Goal: Task Accomplishment & Management: Manage account settings

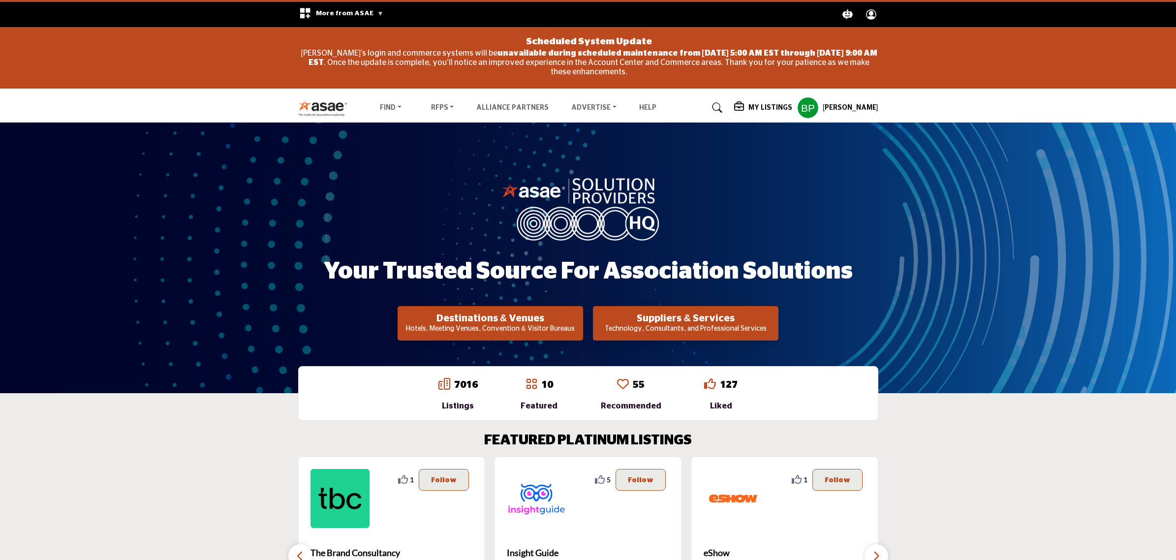
click at [726, 101] on link at bounding box center [715, 108] width 26 height 16
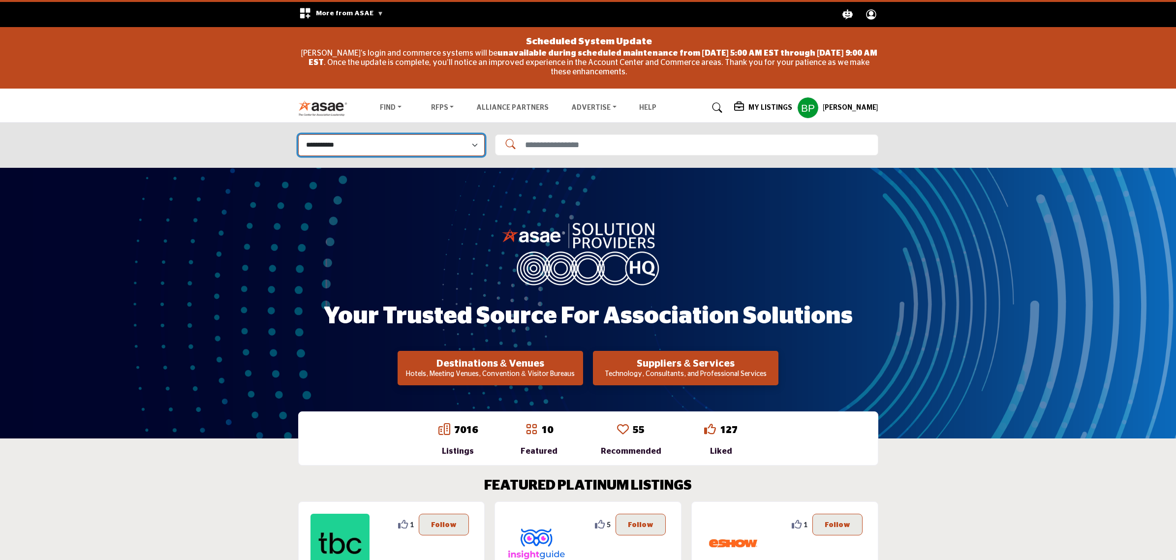
click at [441, 155] on select "**********" at bounding box center [391, 144] width 186 height 21
select select "**********"
click at [298, 134] on select "**********" at bounding box center [391, 144] width 186 height 21
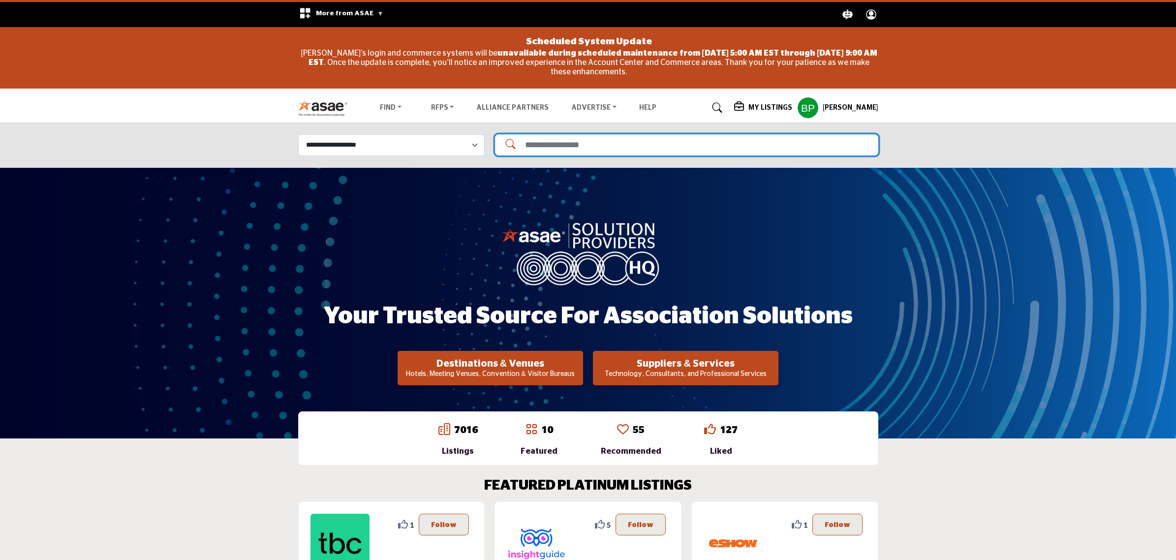
click at [569, 143] on input "Search Solutions" at bounding box center [686, 144] width 383 height 21
type input "*********"
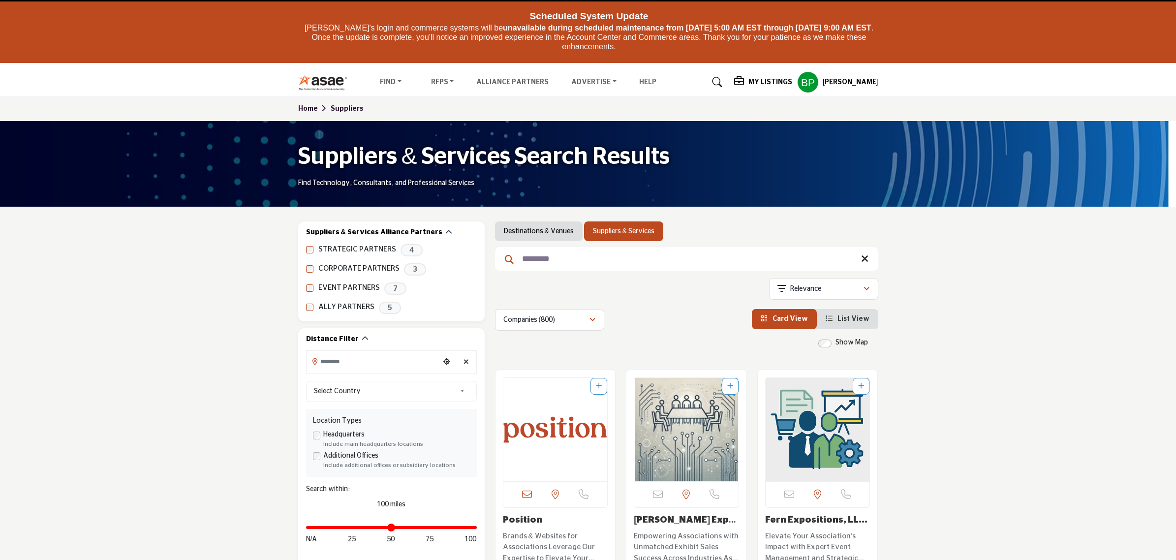
scroll to position [184, 0]
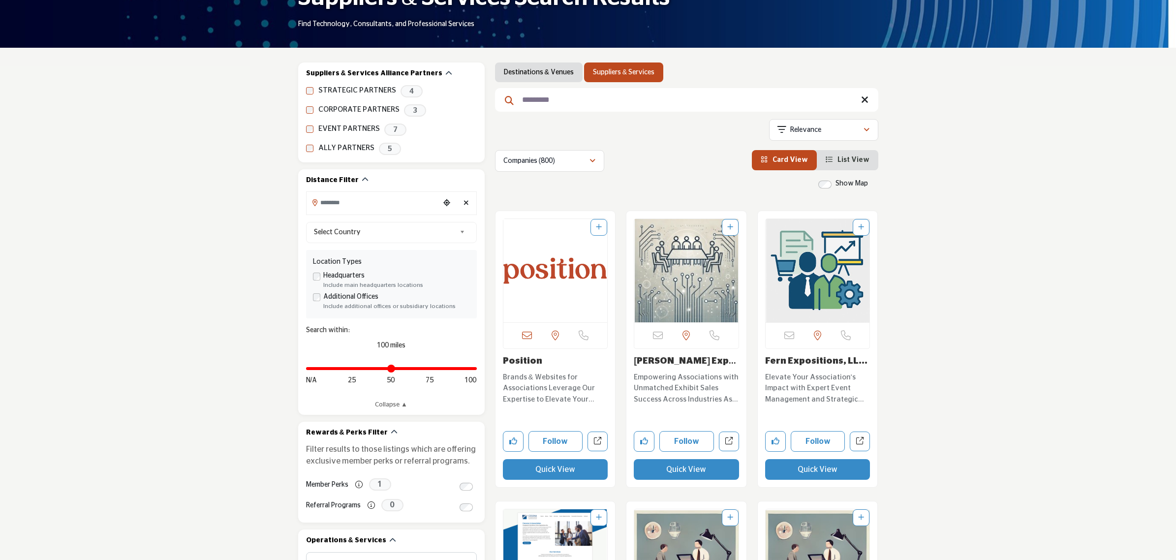
click at [539, 272] on img "Open Listing in new tab" at bounding box center [555, 270] width 104 height 103
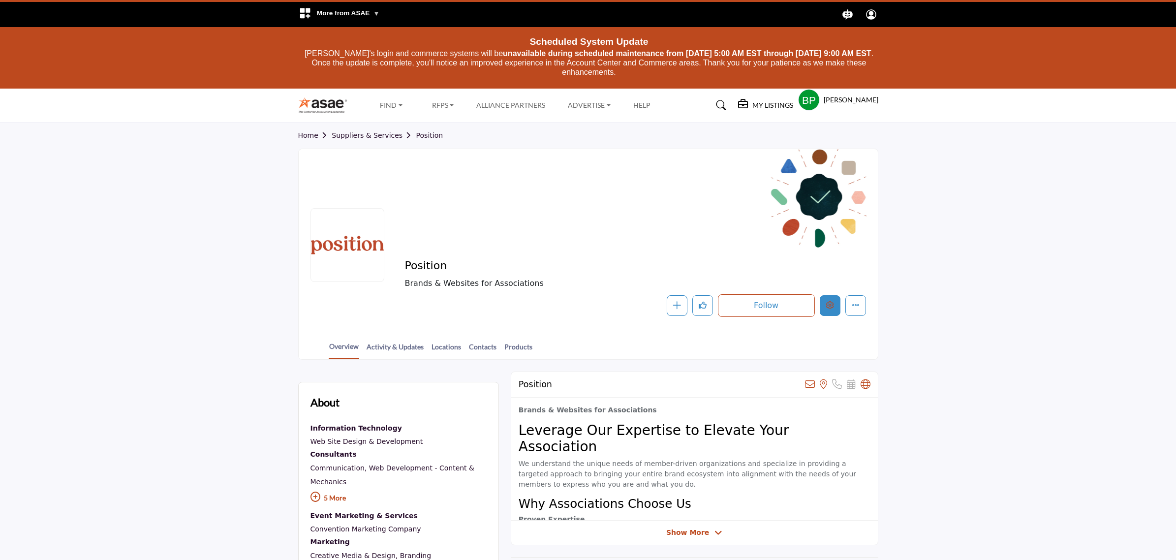
click at [832, 304] on icon "Edit company" at bounding box center [830, 305] width 8 height 8
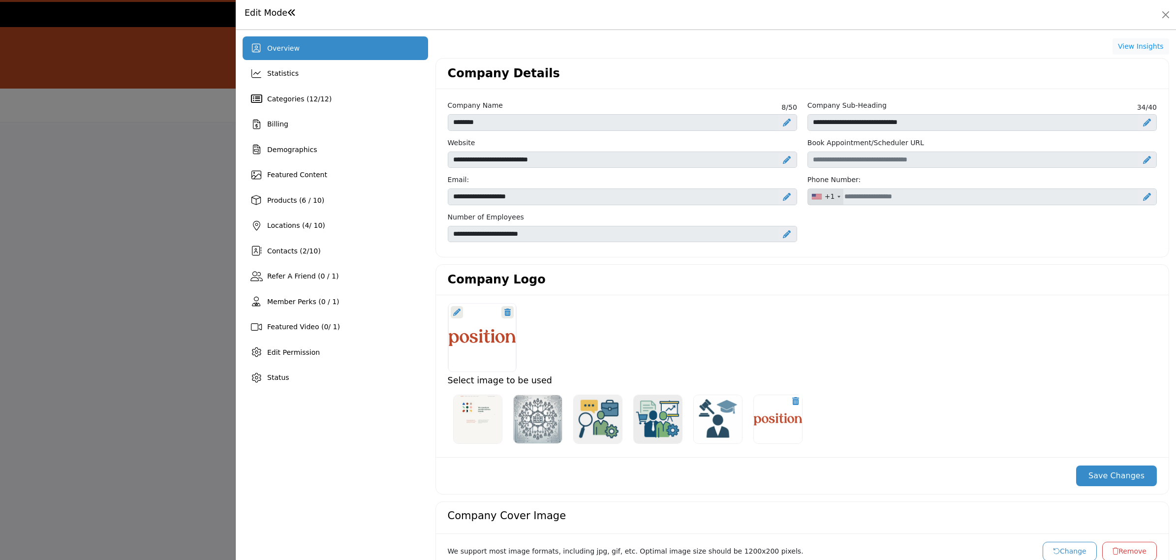
click at [0, 0] on div at bounding box center [0, 0] width 0 height 0
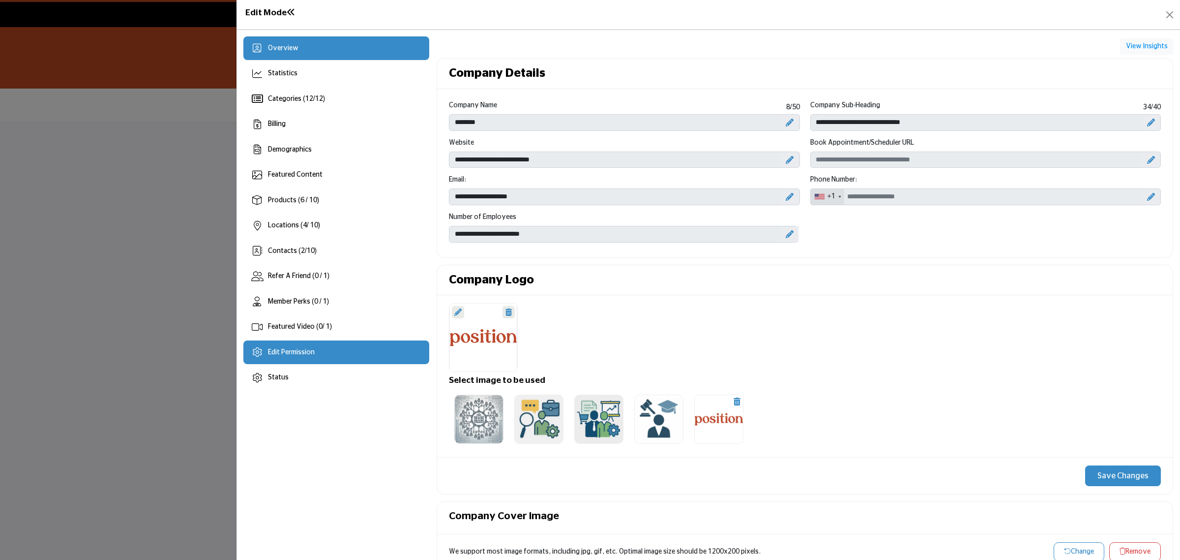
click at [284, 353] on span "Edit Permission" at bounding box center [291, 352] width 47 height 7
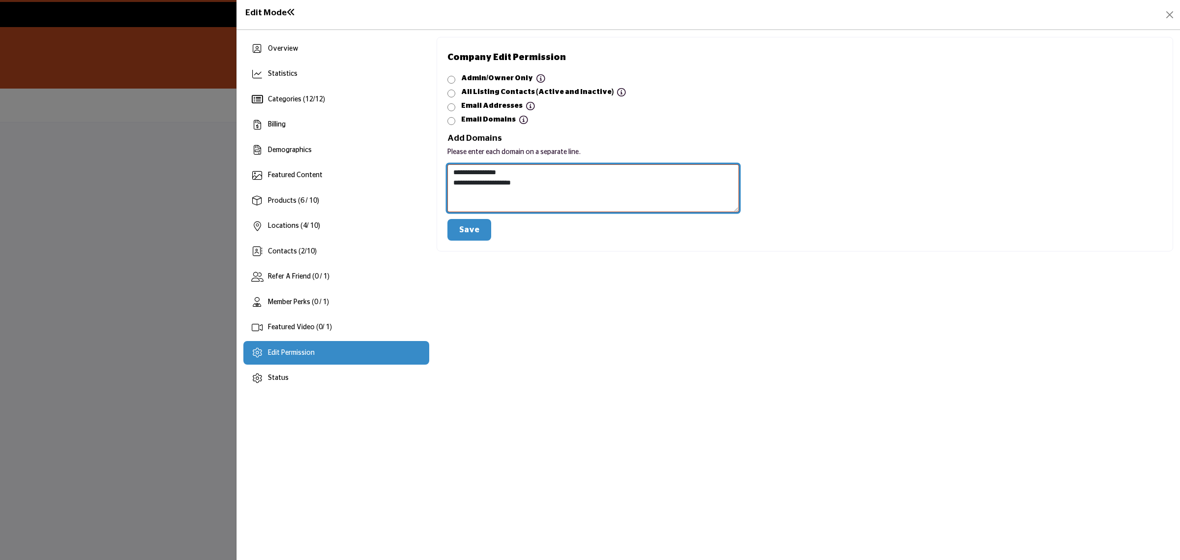
drag, startPoint x: 539, startPoint y: 185, endPoint x: 446, endPoint y: 176, distance: 93.4
click at [446, 176] on div "**********" at bounding box center [594, 202] width 302 height 76
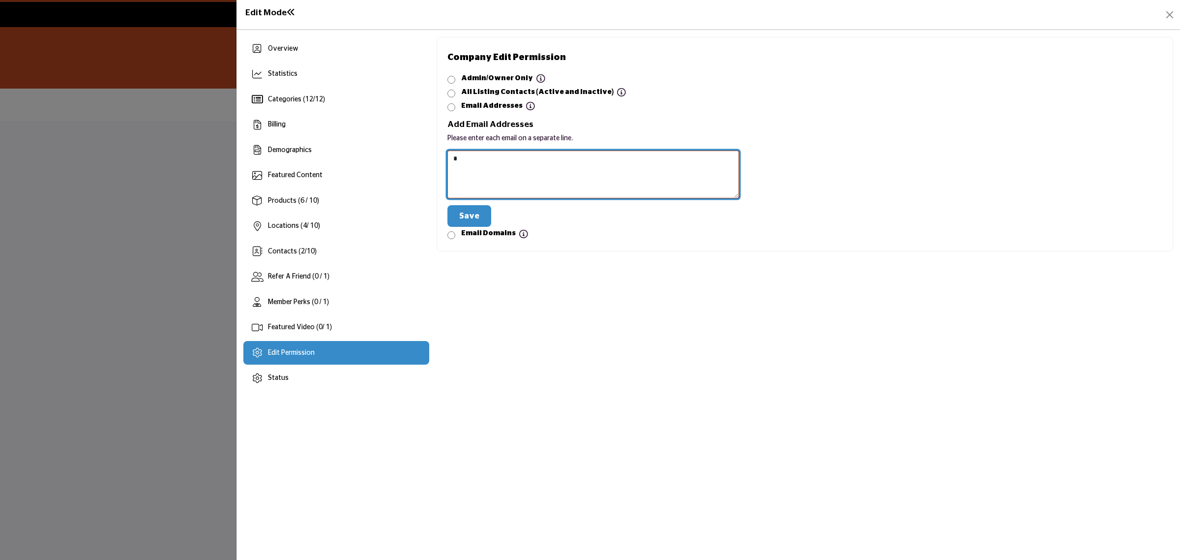
click at [532, 173] on textarea at bounding box center [594, 175] width 292 height 48
paste textarea "**********"
type textarea "**********"
click at [470, 208] on button "Save" at bounding box center [470, 216] width 44 height 22
click at [465, 210] on button "Save" at bounding box center [470, 216] width 44 height 22
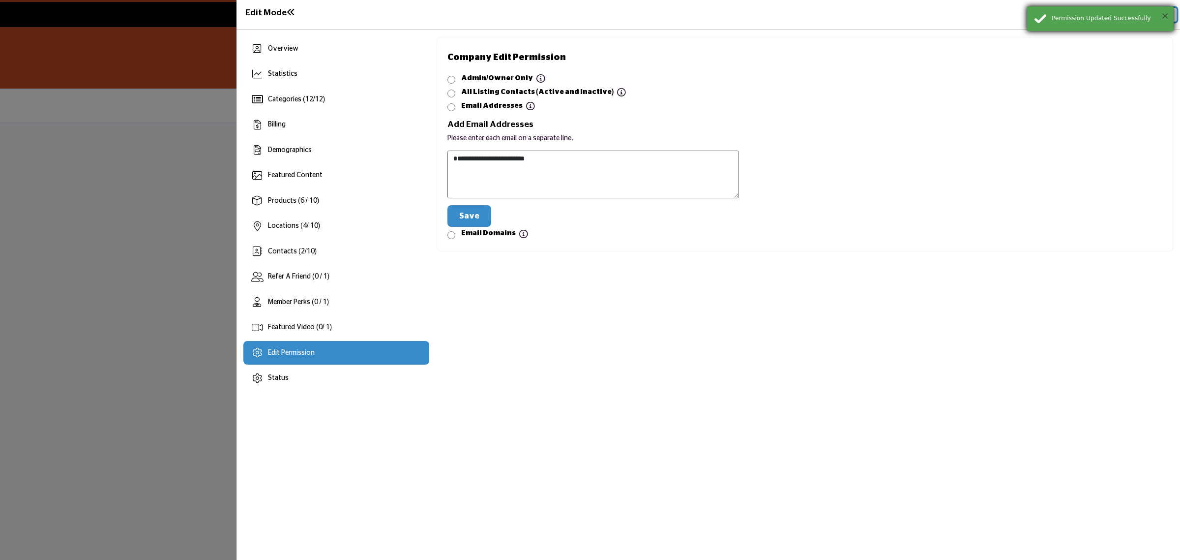
click at [1169, 12] on button "×" at bounding box center [1165, 16] width 8 height 10
click at [1169, 12] on button "Close" at bounding box center [1170, 15] width 14 height 14
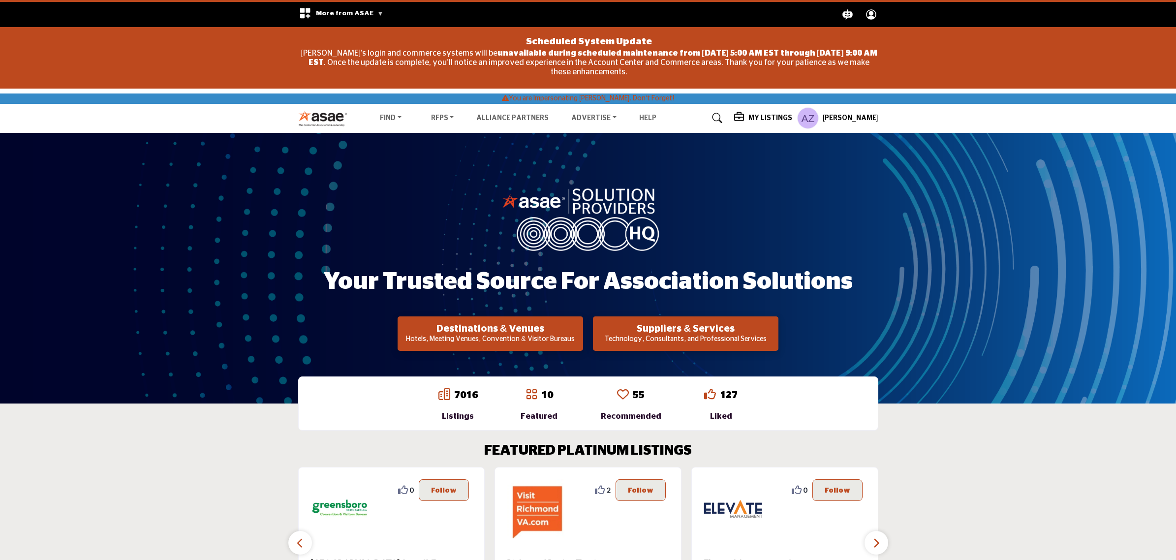
click at [746, 122] on div at bounding box center [740, 118] width 12 height 12
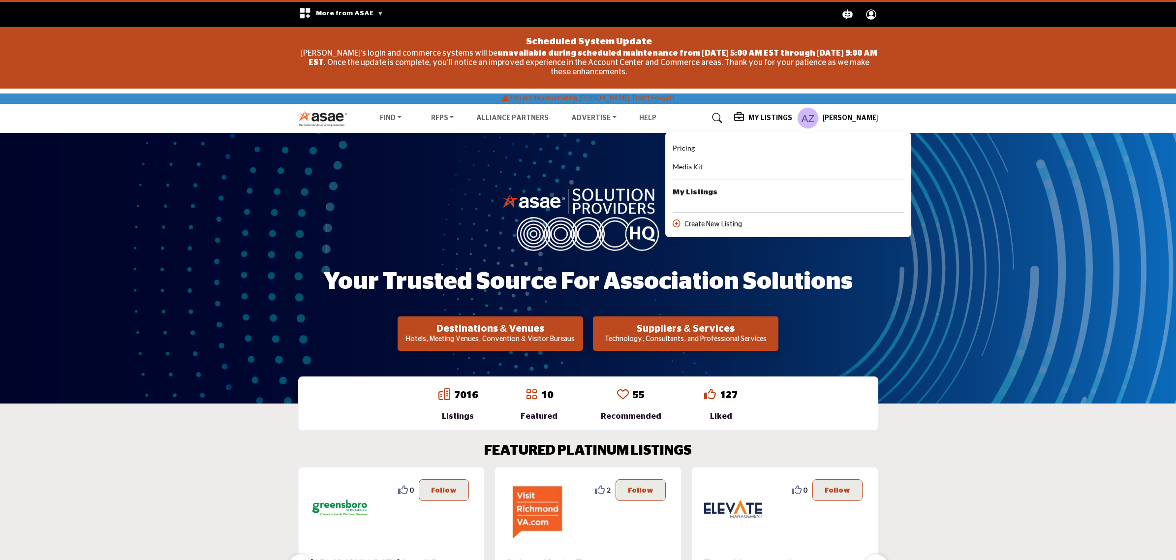
click at [746, 122] on div at bounding box center [740, 118] width 12 height 12
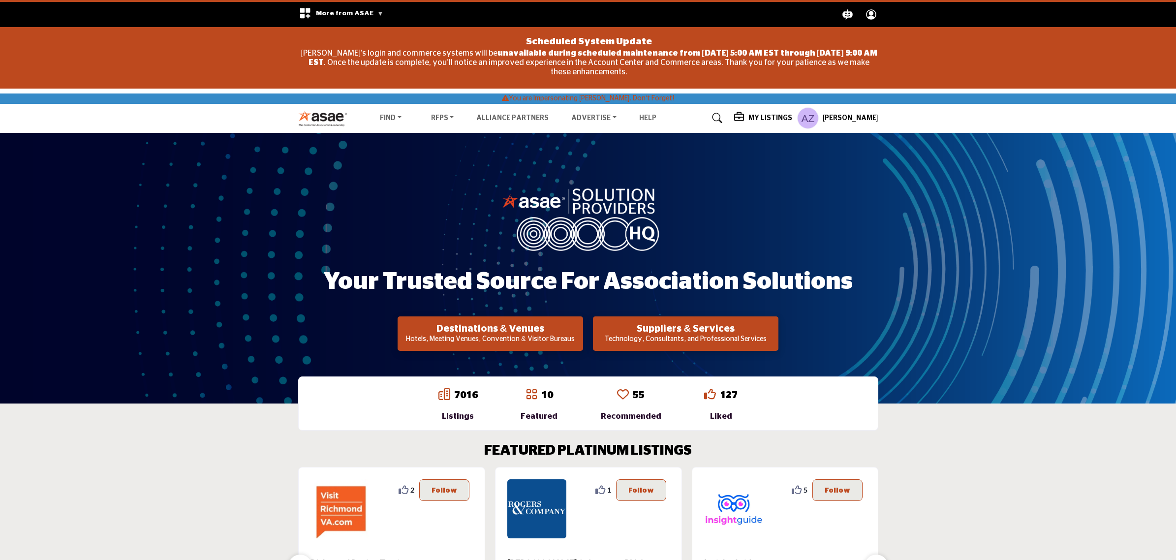
click at [750, 110] on div "My Listings Pricing Media Kit" at bounding box center [806, 118] width 144 height 22
click at [757, 115] on h5 "My Listings" at bounding box center [770, 118] width 44 height 9
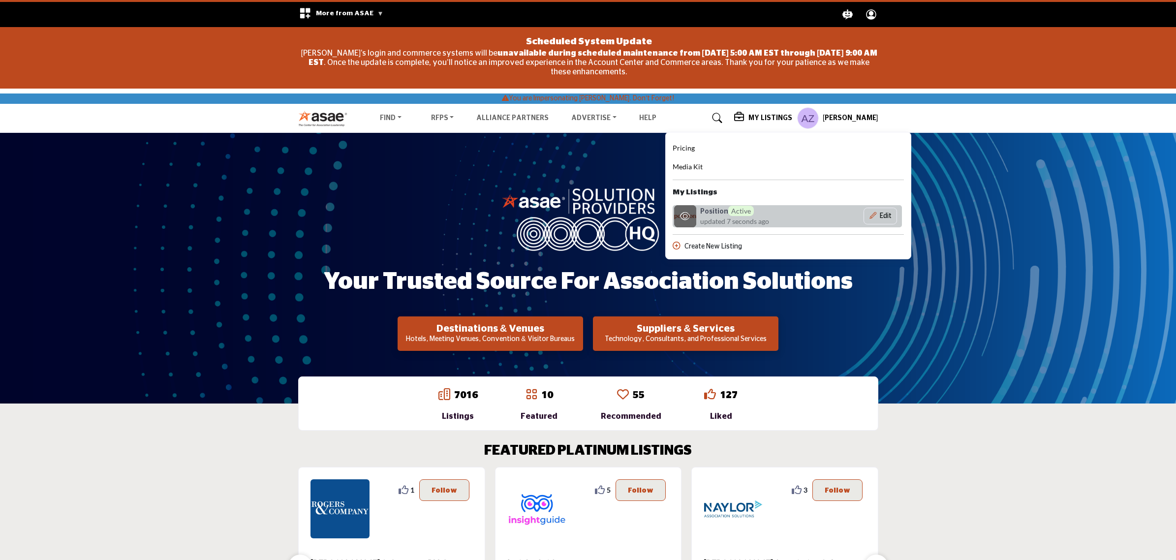
click at [747, 207] on span "Active" at bounding box center [741, 211] width 26 height 10
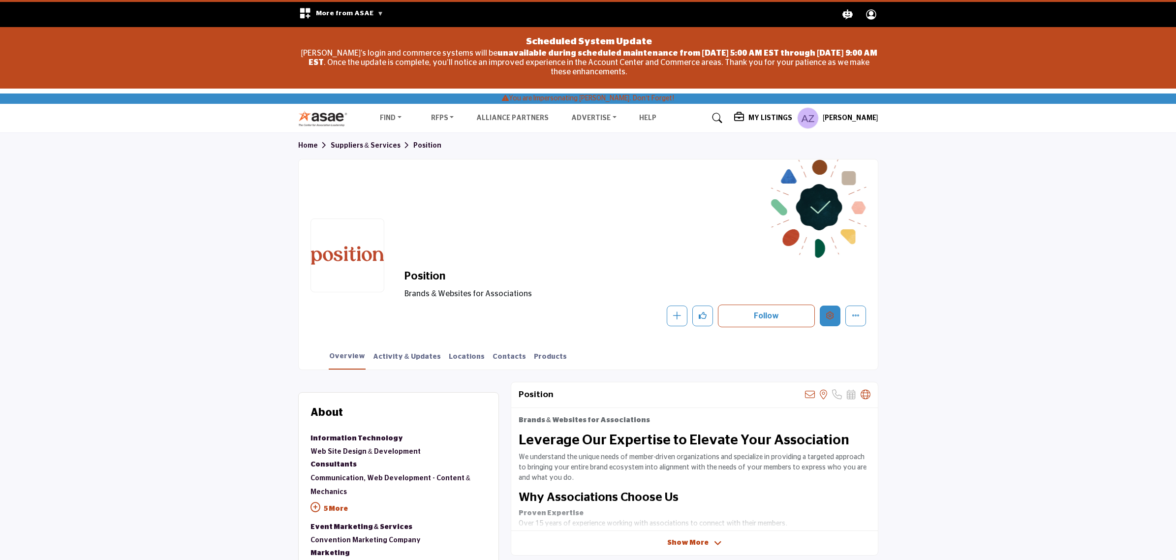
click at [824, 318] on button "Edit company" at bounding box center [829, 315] width 21 height 21
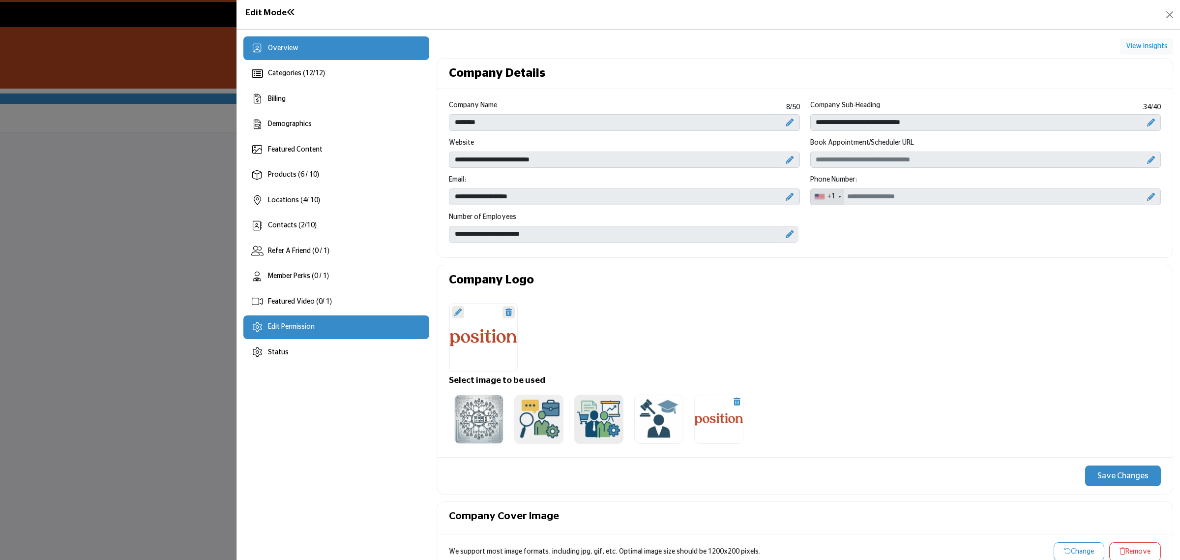
click at [244, 333] on div "Edit Permission" at bounding box center [336, 327] width 186 height 24
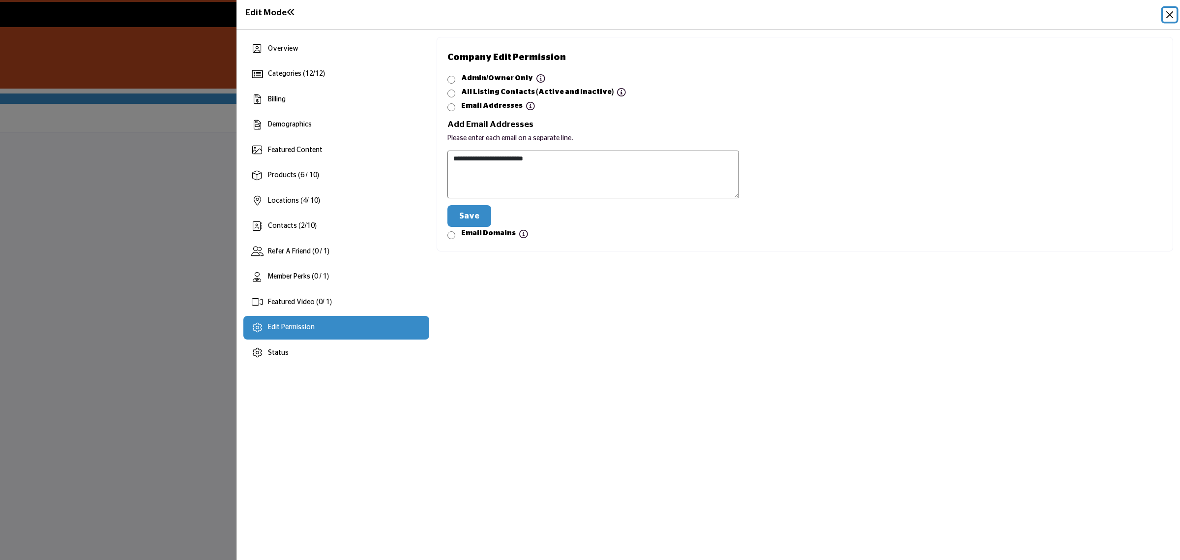
click at [1171, 17] on button "Close" at bounding box center [1170, 15] width 14 height 14
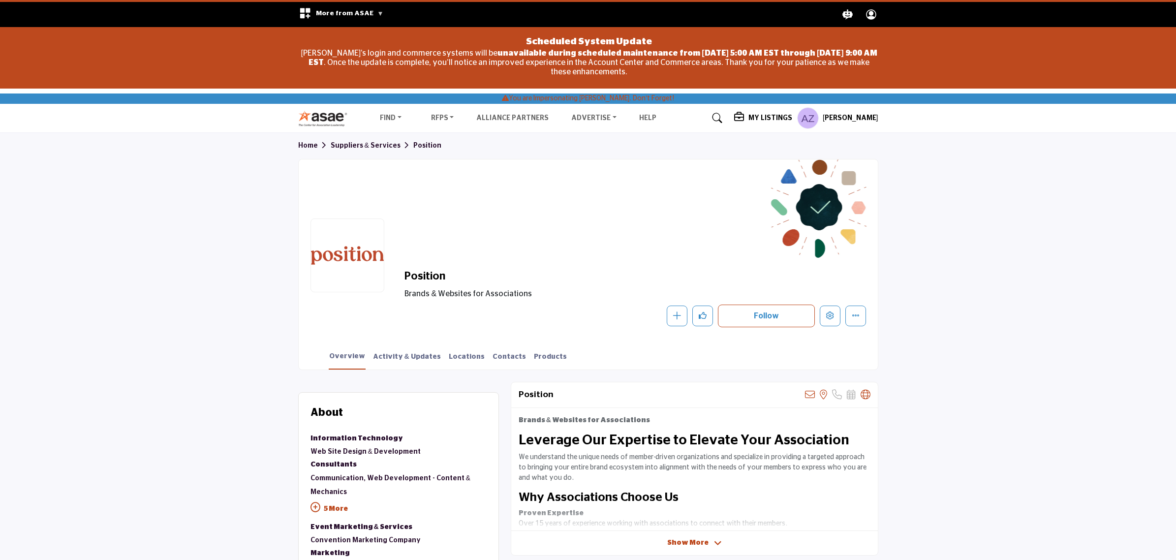
click at [844, 112] on div "Ali Zamanian Stop Impersonating My Profile My Interests My Lists My Suppliers M…" at bounding box center [837, 118] width 81 height 22
click at [849, 121] on h5 "Ali Zamanian" at bounding box center [850, 119] width 56 height 10
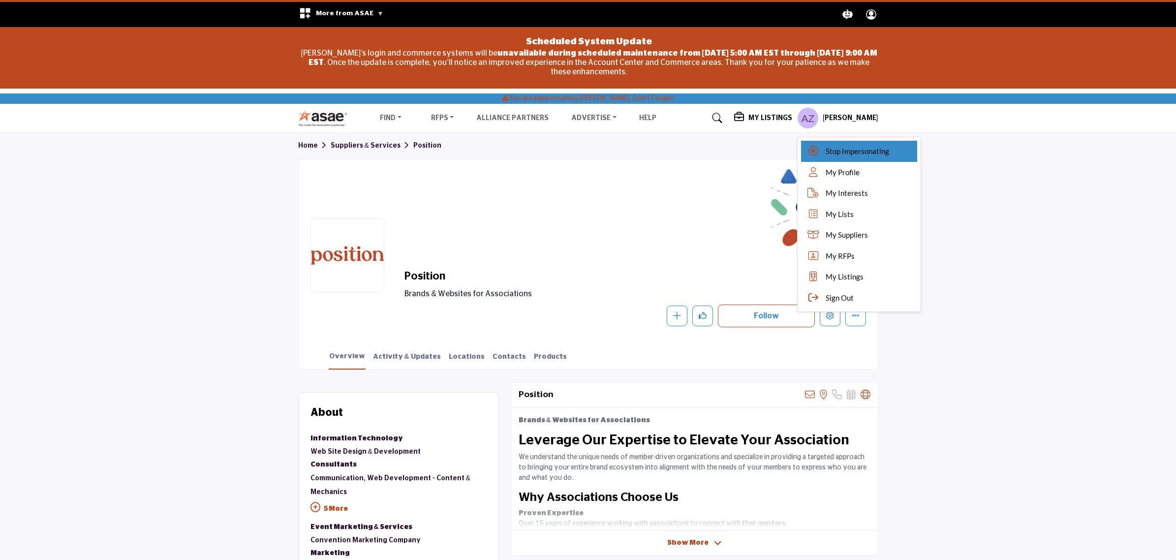
click at [834, 148] on span "Stop Impersonating" at bounding box center [856, 151] width 63 height 11
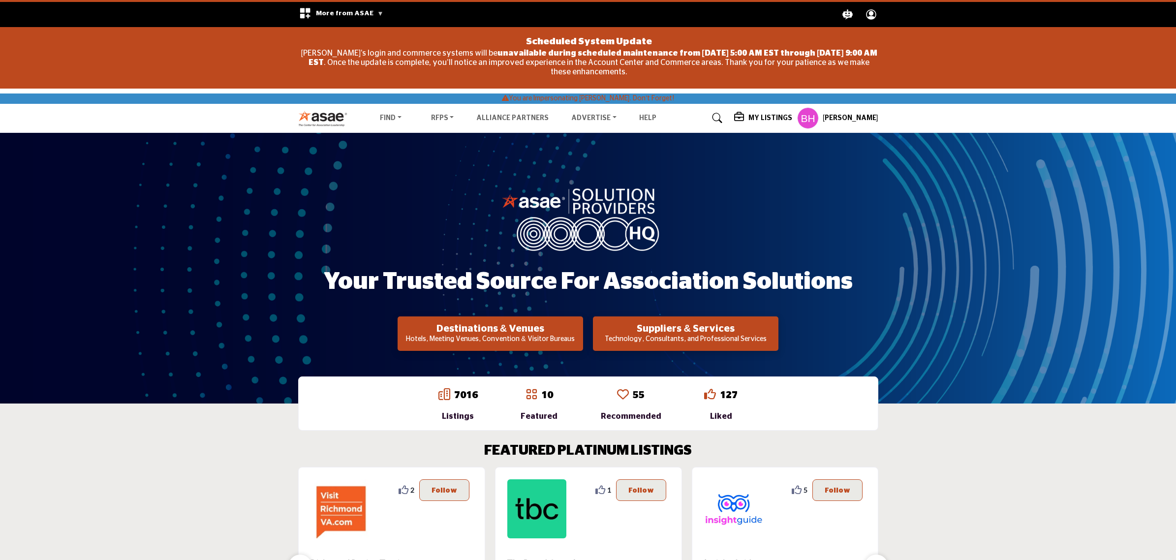
click at [766, 115] on h5 "My Listings" at bounding box center [770, 118] width 44 height 9
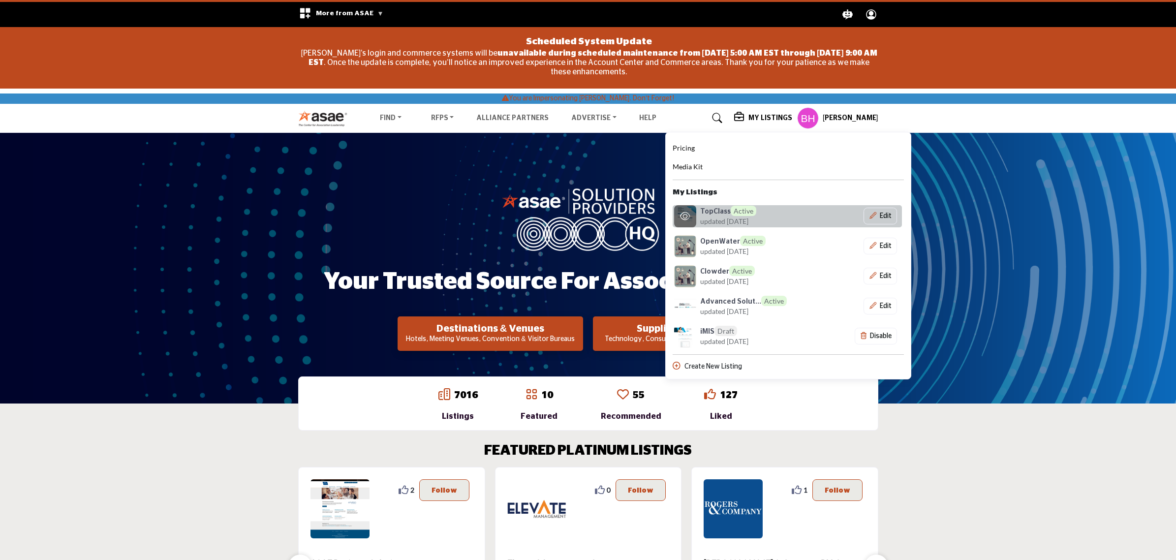
click at [779, 212] on div "TopClass Active updated 1 day ago" at bounding box center [745, 216] width 91 height 21
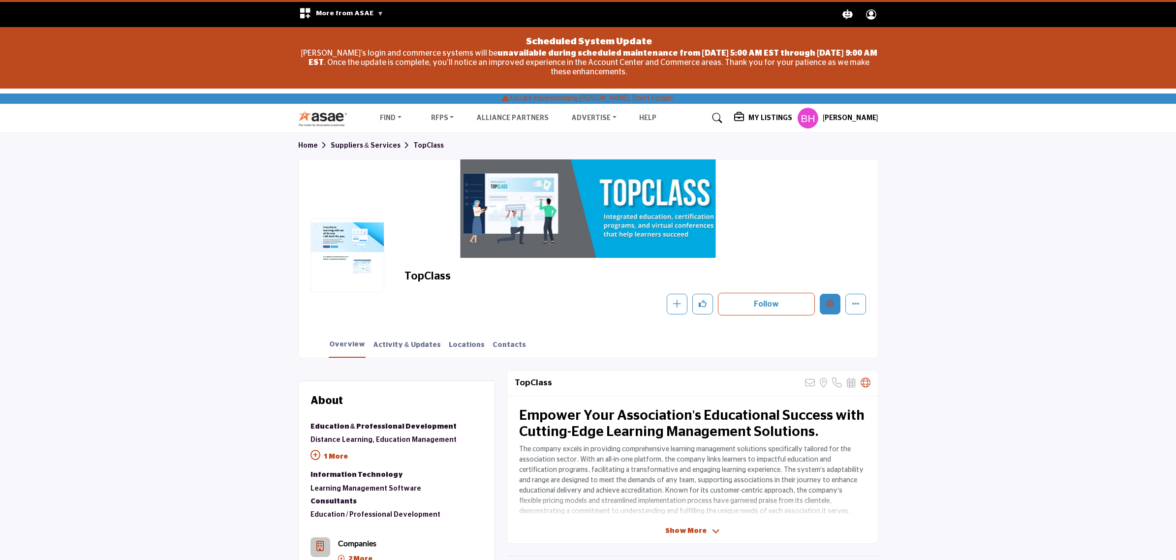
click at [834, 304] on button "Edit company" at bounding box center [829, 304] width 21 height 21
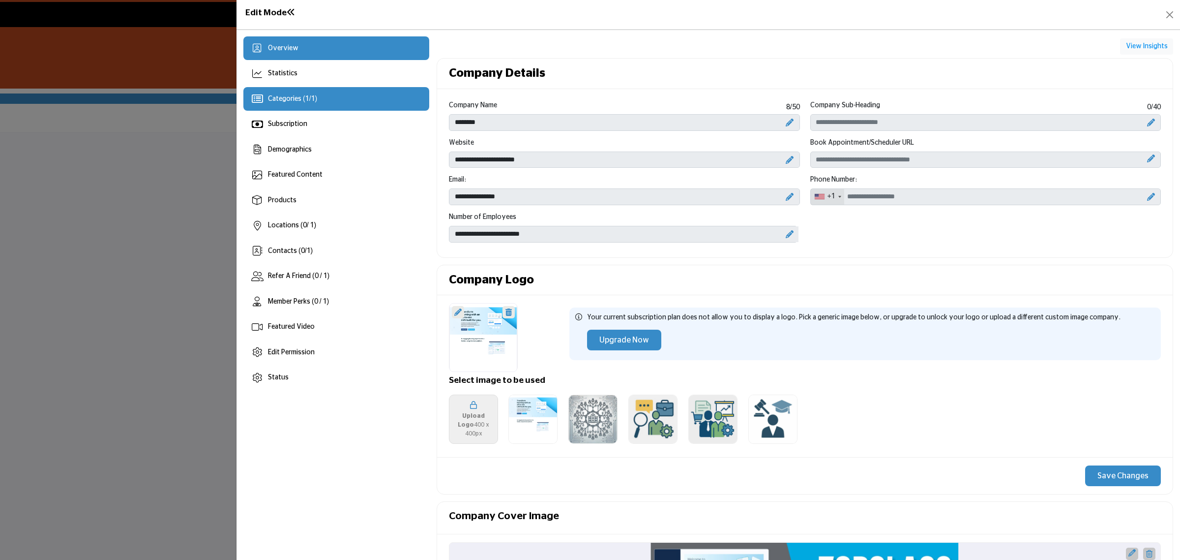
click at [338, 106] on div "Categories ( 1 / 1 )" at bounding box center [336, 99] width 186 height 24
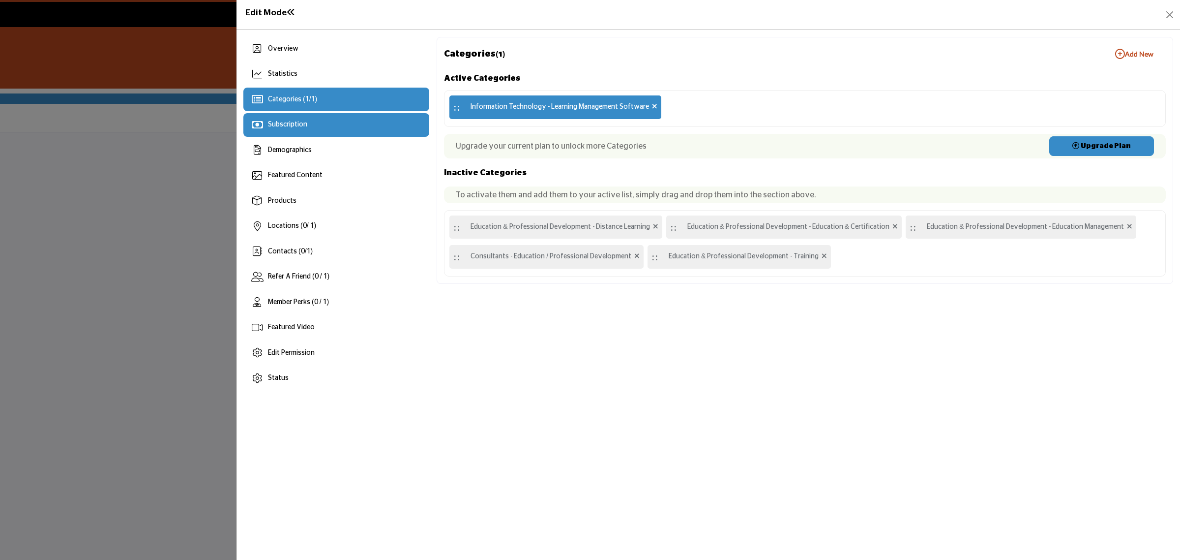
click at [293, 117] on div "Subscription" at bounding box center [336, 125] width 186 height 24
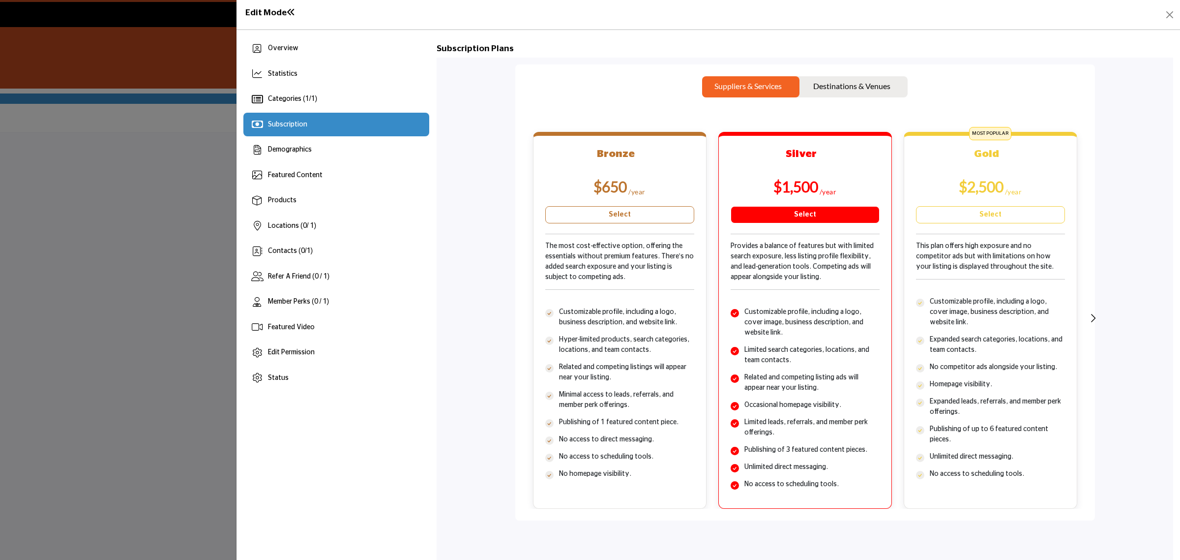
click at [781, 212] on link "Select" at bounding box center [805, 214] width 149 height 17
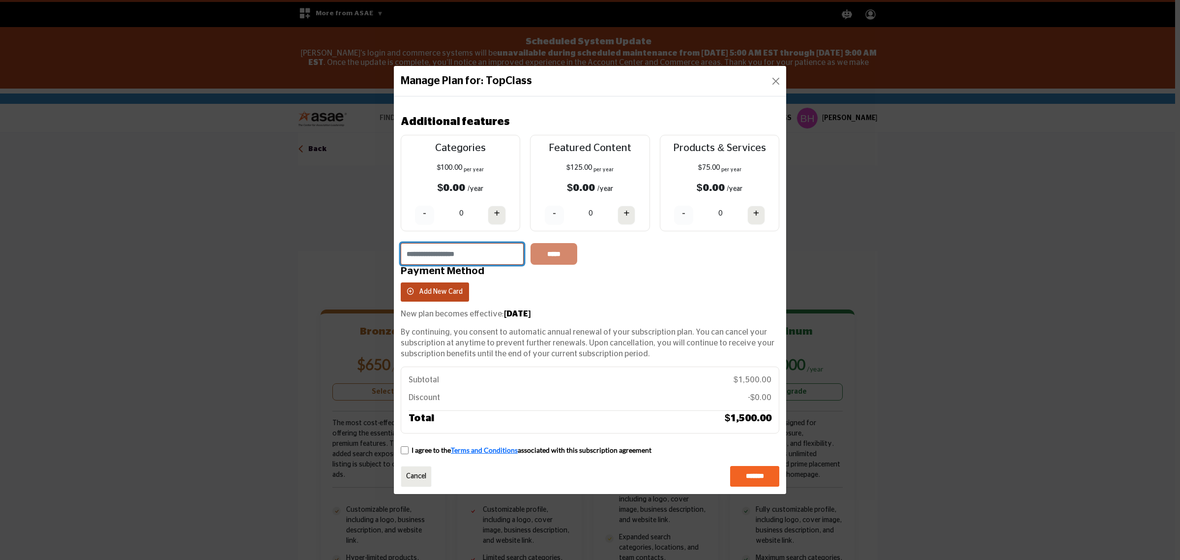
click at [477, 252] on input "text" at bounding box center [462, 254] width 123 height 22
click at [499, 252] on input "text" at bounding box center [462, 254] width 123 height 22
paste input "******"
click at [549, 250] on input "*****" at bounding box center [554, 254] width 47 height 22
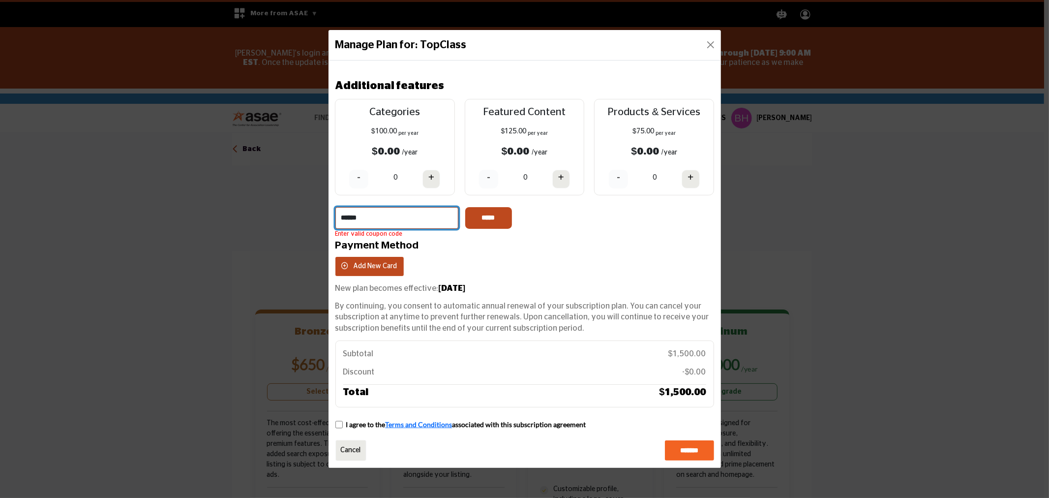
click at [386, 213] on input "******" at bounding box center [396, 218] width 123 height 22
click at [401, 214] on input "******" at bounding box center [396, 218] width 123 height 22
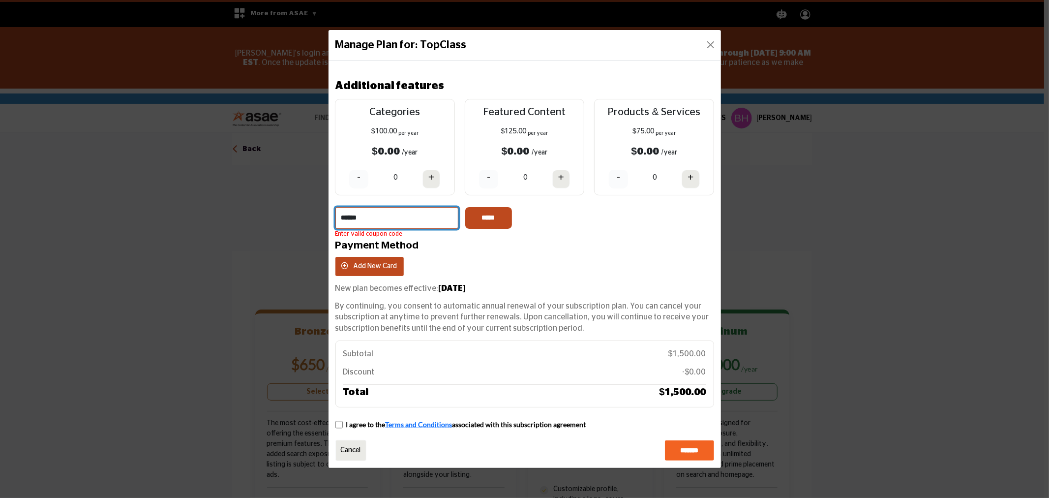
click at [401, 214] on input "******" at bounding box center [396, 218] width 123 height 22
click at [409, 220] on input "******" at bounding box center [396, 218] width 123 height 22
paste input "**"
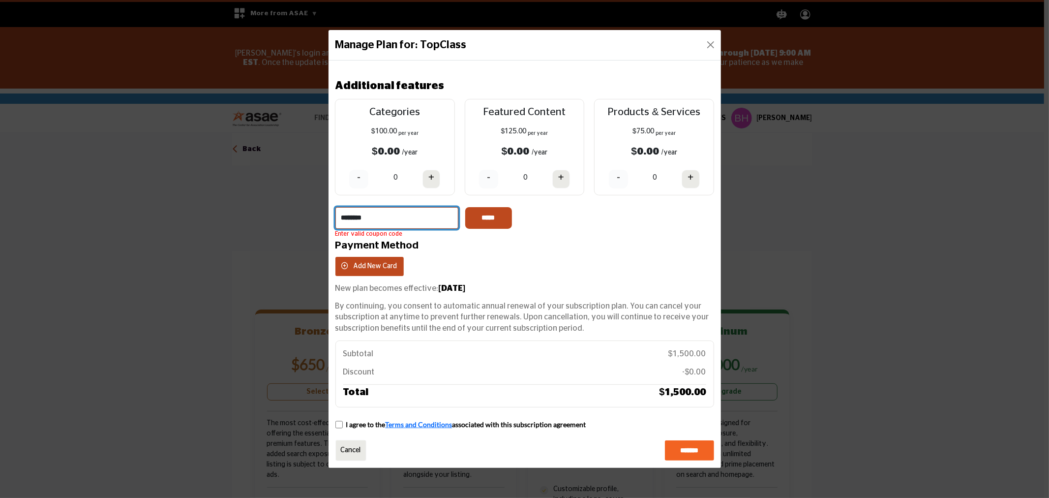
type input "********"
click at [486, 215] on input "*****" at bounding box center [488, 218] width 47 height 22
click at [714, 38] on button "Close" at bounding box center [711, 45] width 14 height 14
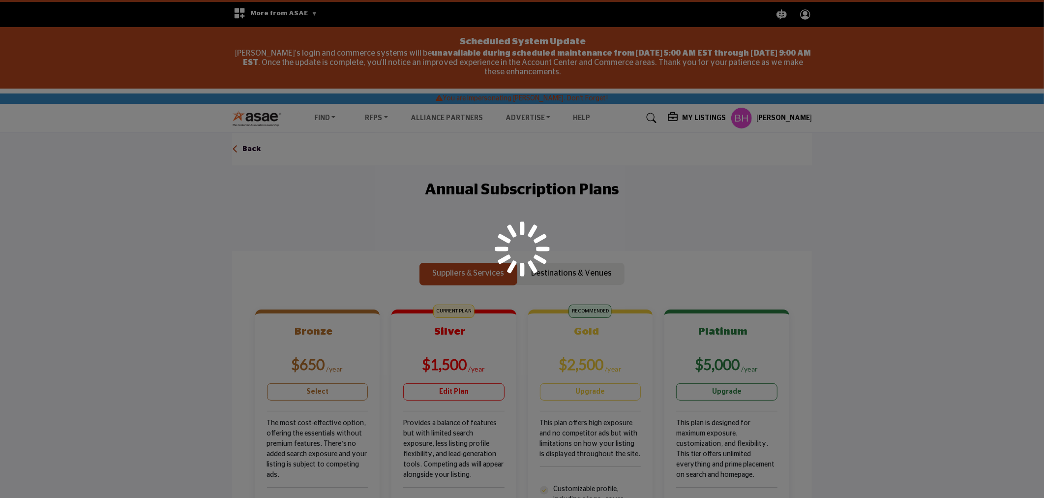
click at [684, 120] on div at bounding box center [522, 249] width 1044 height 498
click at [694, 119] on div at bounding box center [522, 249] width 1044 height 498
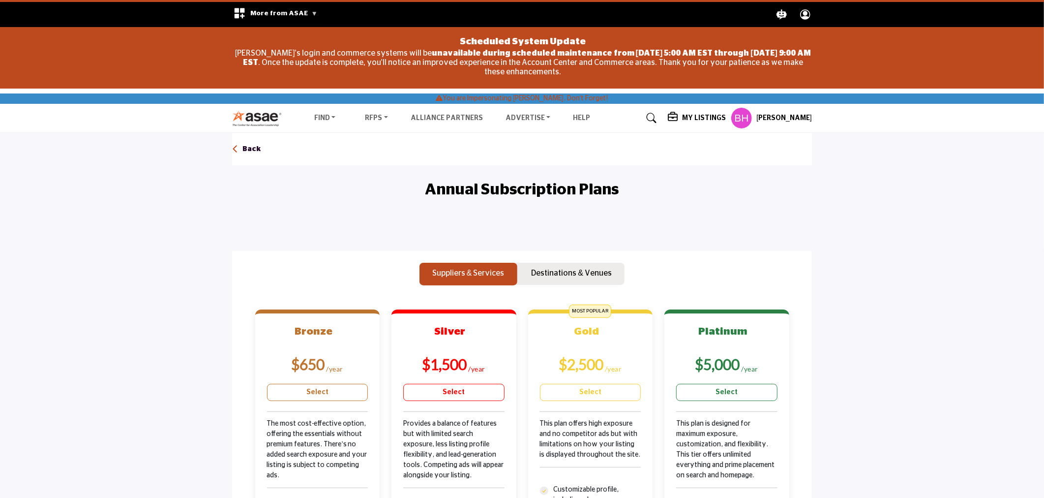
click at [701, 120] on h5 "My Listings" at bounding box center [704, 118] width 44 height 9
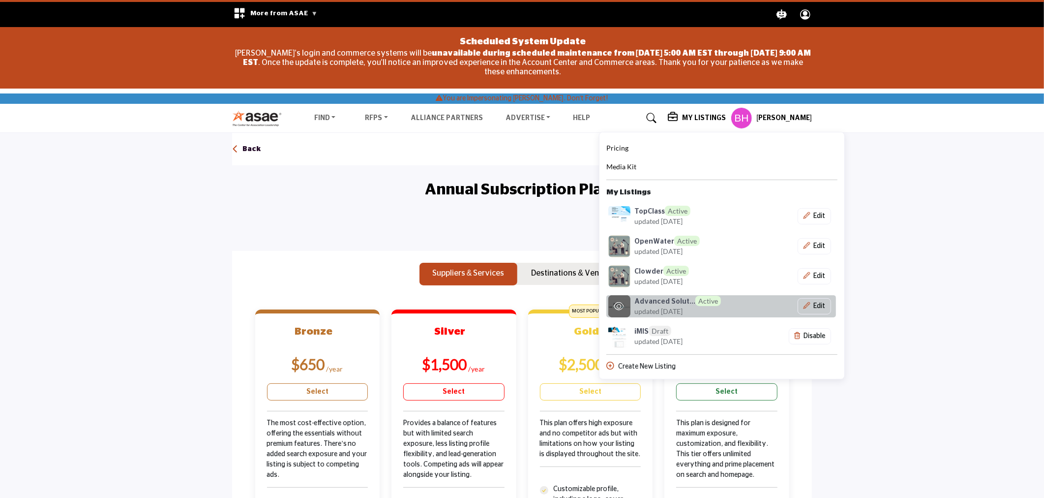
click at [657, 303] on h6 "Advanced Solut... Active" at bounding box center [677, 301] width 87 height 10
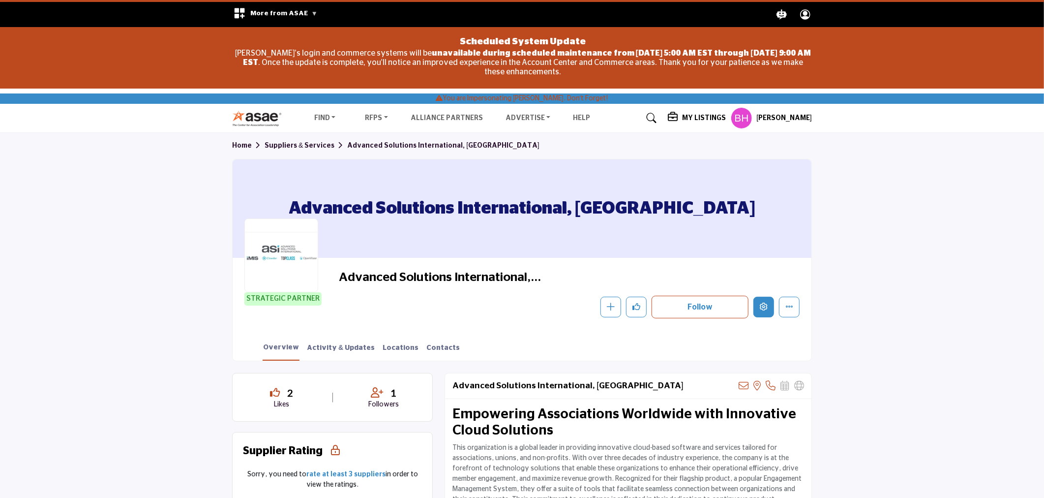
click at [759, 302] on button "Edit company" at bounding box center [764, 307] width 21 height 21
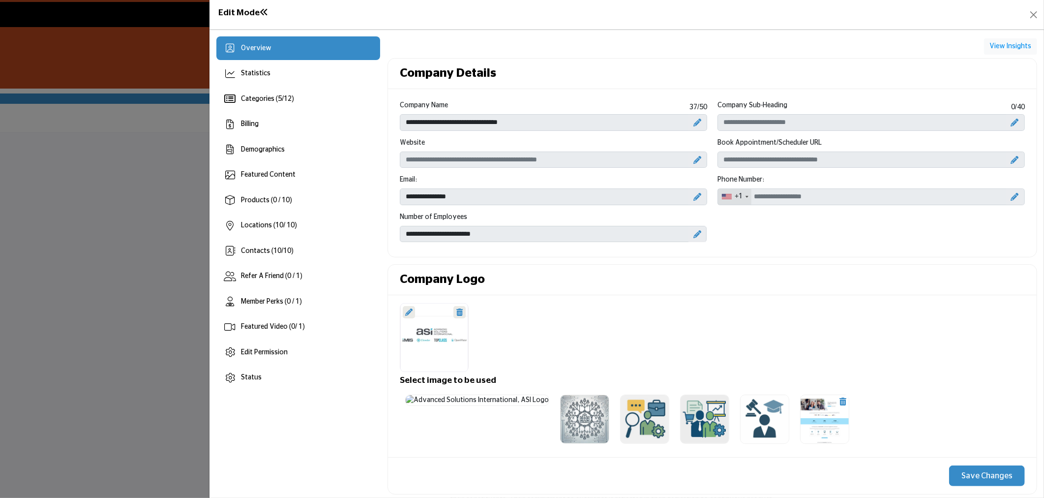
scroll to position [55, 0]
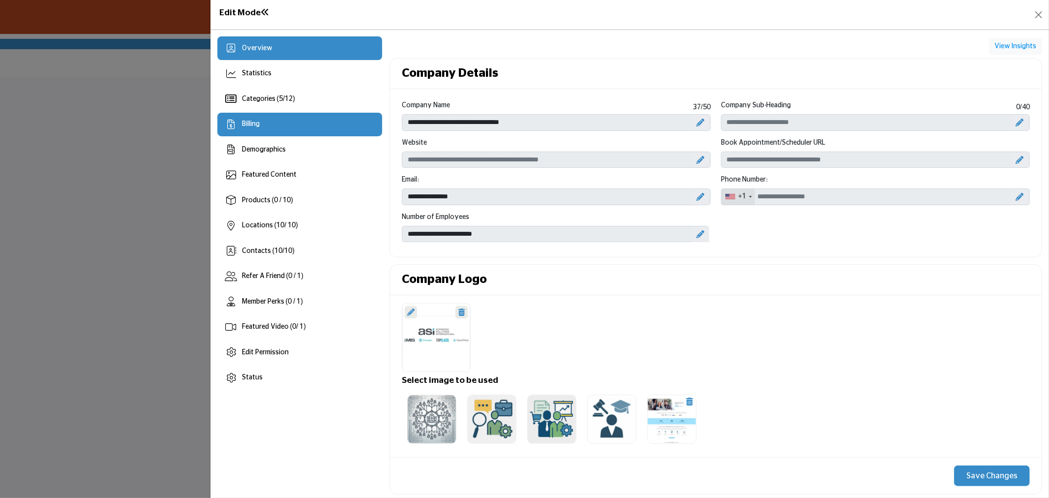
click at [312, 128] on div "Billing" at bounding box center [299, 125] width 165 height 24
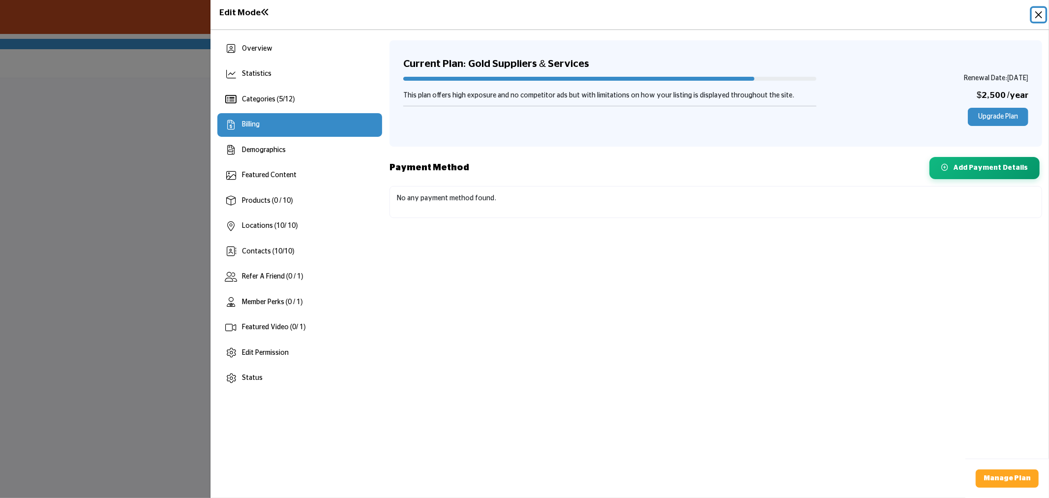
click at [1034, 8] on button "Close" at bounding box center [1039, 15] width 14 height 14
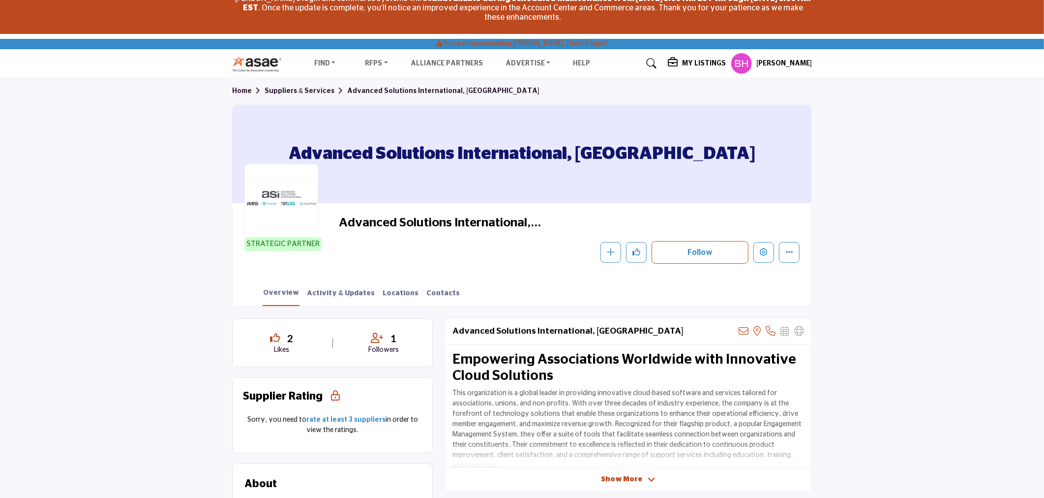
click at [701, 61] on h5 "My Listings" at bounding box center [704, 63] width 44 height 9
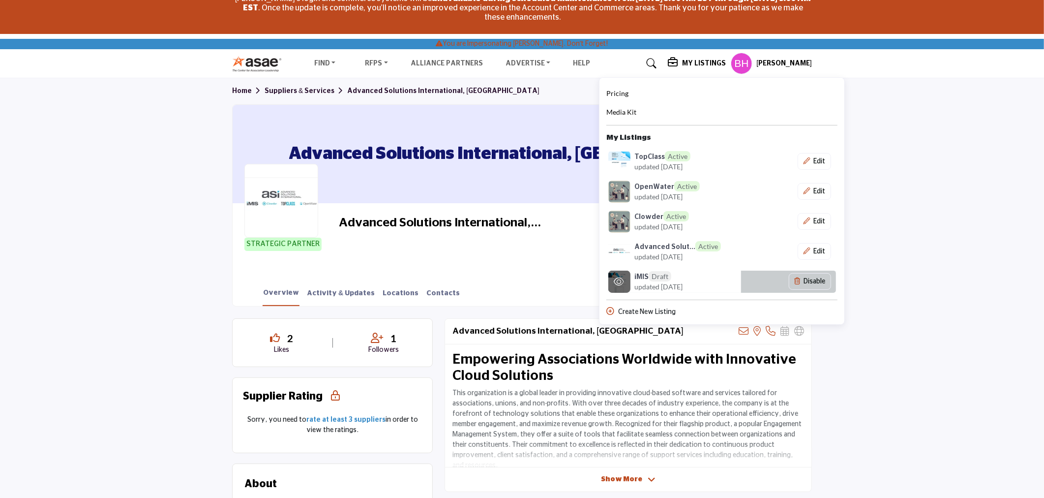
click at [664, 281] on span "updated [DATE]" at bounding box center [658, 286] width 48 height 10
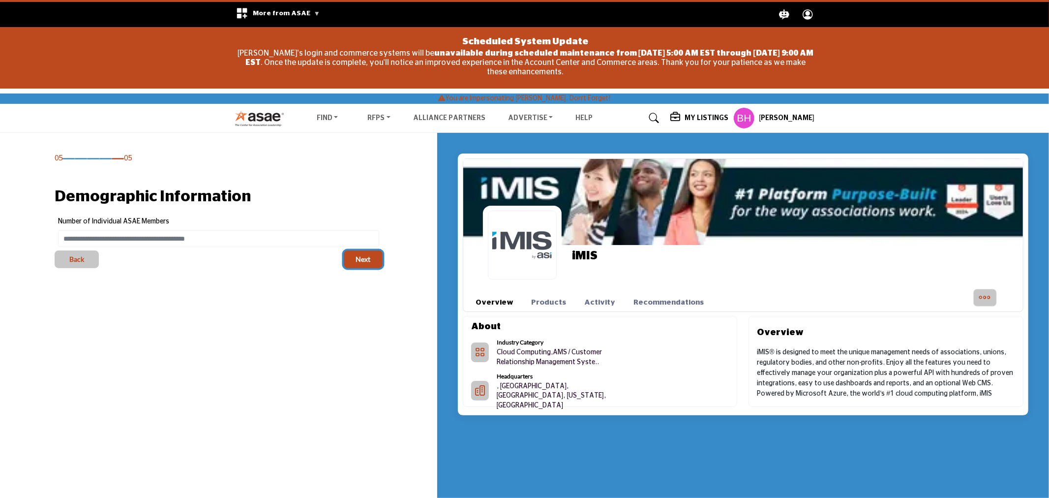
click at [365, 256] on span "Next" at bounding box center [363, 259] width 15 height 10
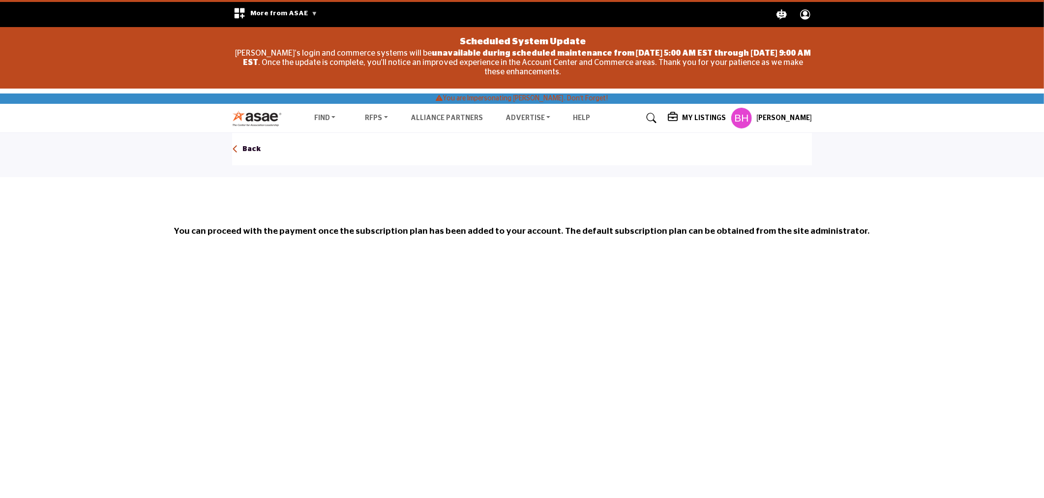
click at [710, 111] on div "My Listings Pricing Media Kit" at bounding box center [740, 118] width 144 height 22
click at [704, 119] on h5 "My Listings" at bounding box center [704, 118] width 44 height 9
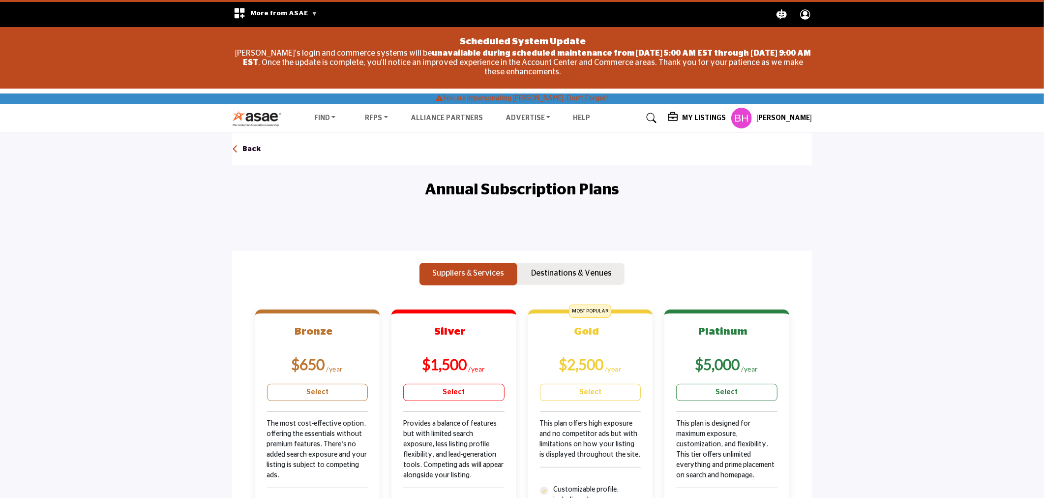
click at [680, 115] on icon at bounding box center [674, 117] width 12 height 10
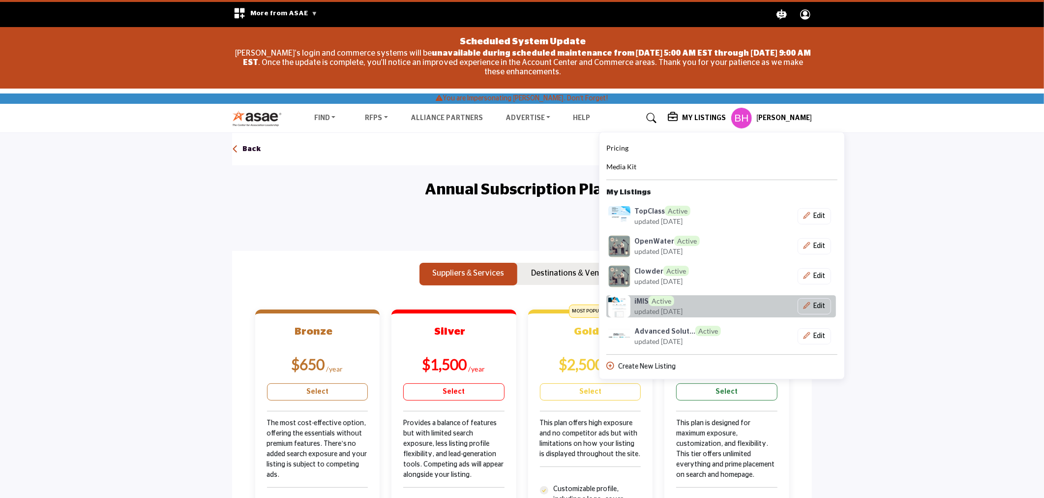
click at [765, 300] on div "Edit" at bounding box center [792, 306] width 87 height 17
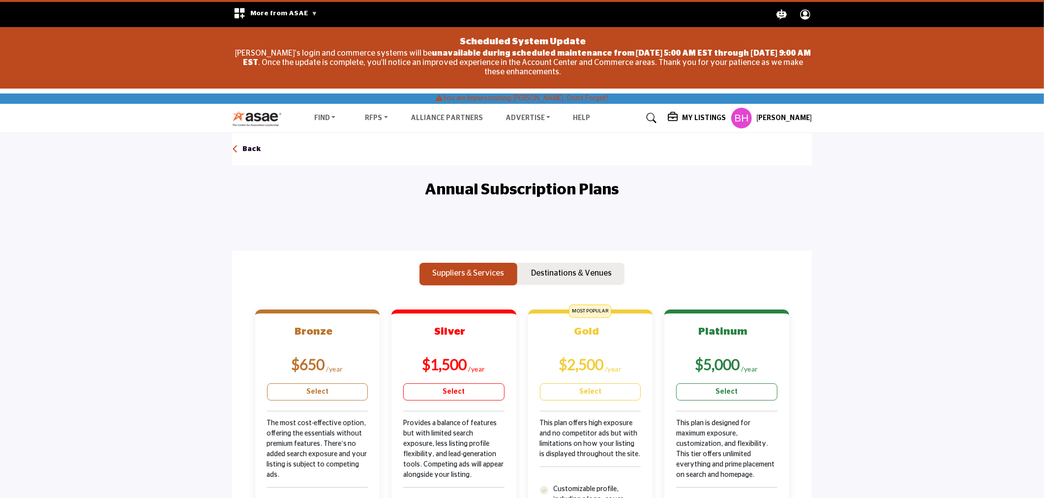
click at [688, 120] on h5 "My Listings" at bounding box center [704, 118] width 44 height 9
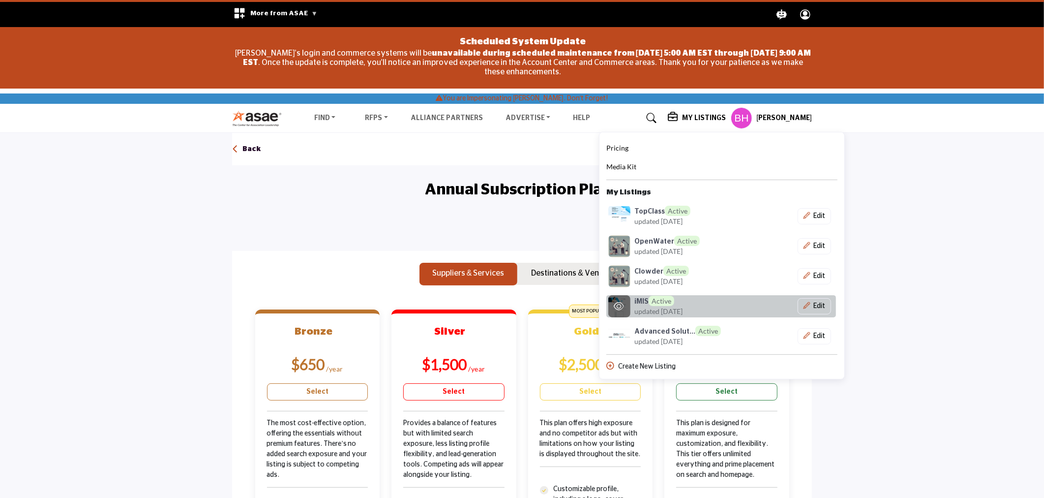
click at [655, 302] on span "Active" at bounding box center [662, 301] width 26 height 10
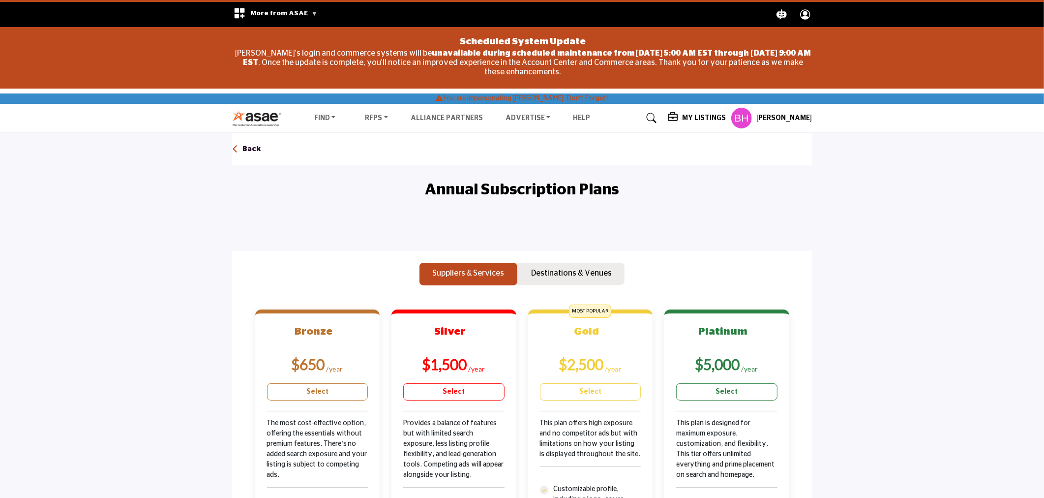
click at [242, 148] on p "Back" at bounding box center [251, 150] width 19 height 10
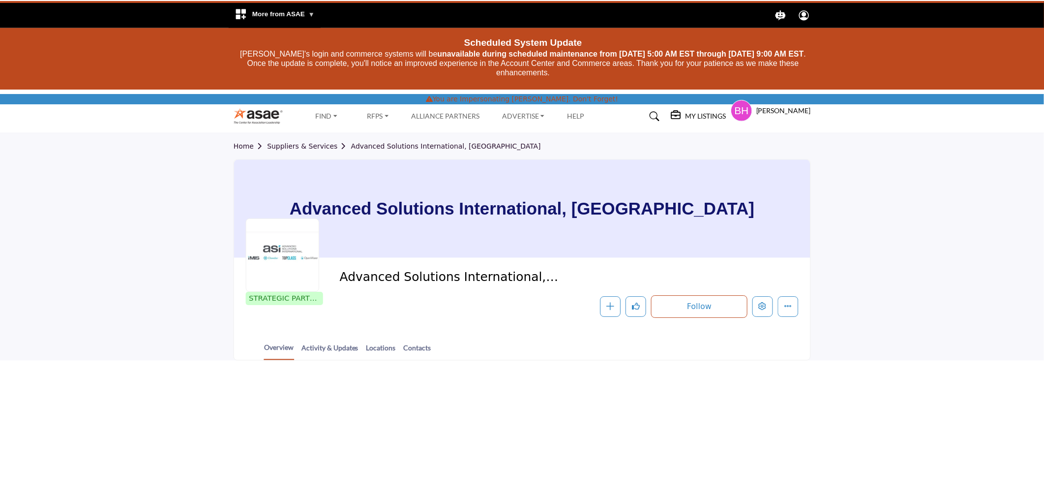
scroll to position [55, 0]
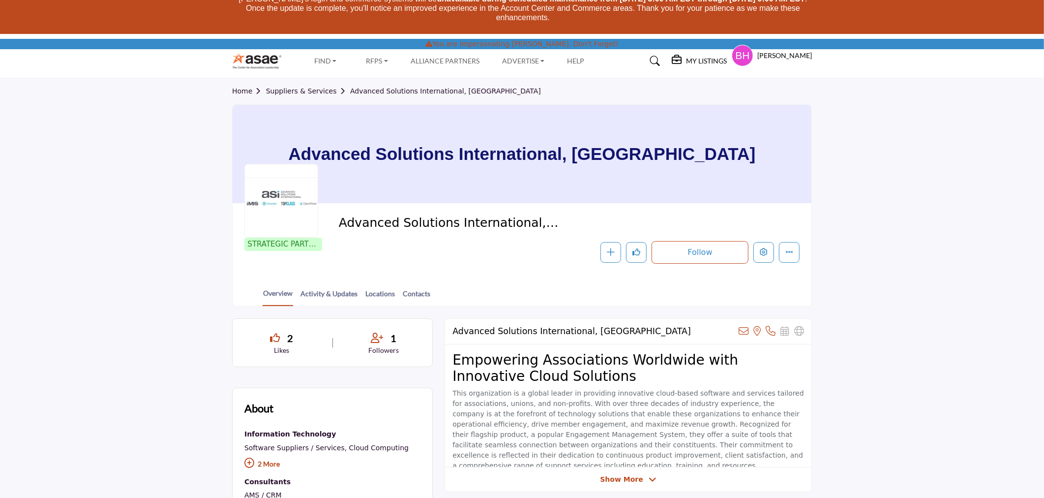
click at [0, 0] on div at bounding box center [0, 0] width 0 height 0
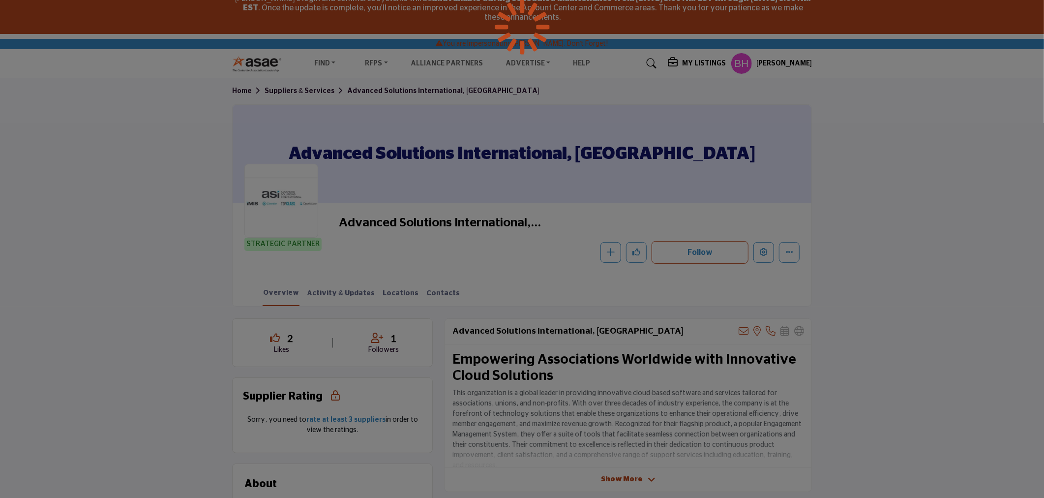
click at [710, 61] on div at bounding box center [522, 249] width 1044 height 498
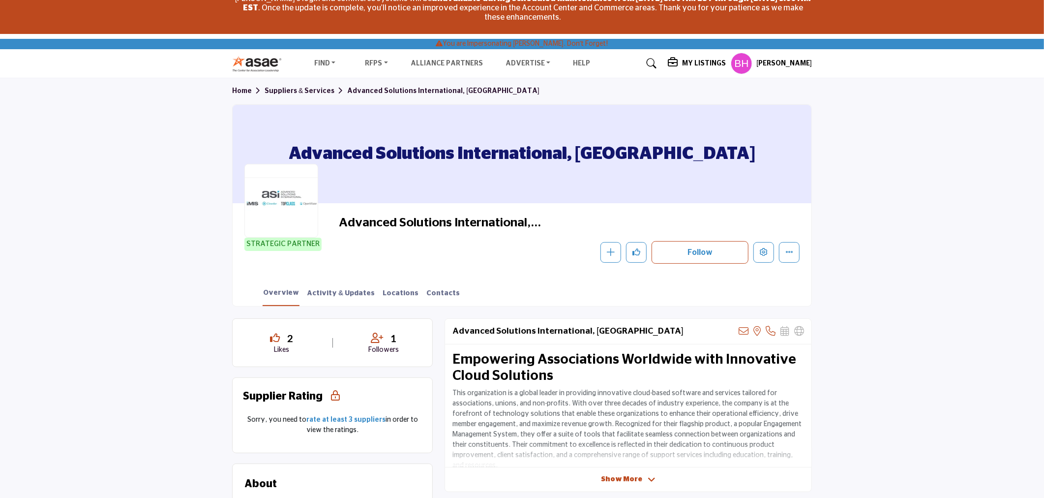
click at [710, 61] on h5 "My Listings" at bounding box center [704, 63] width 44 height 9
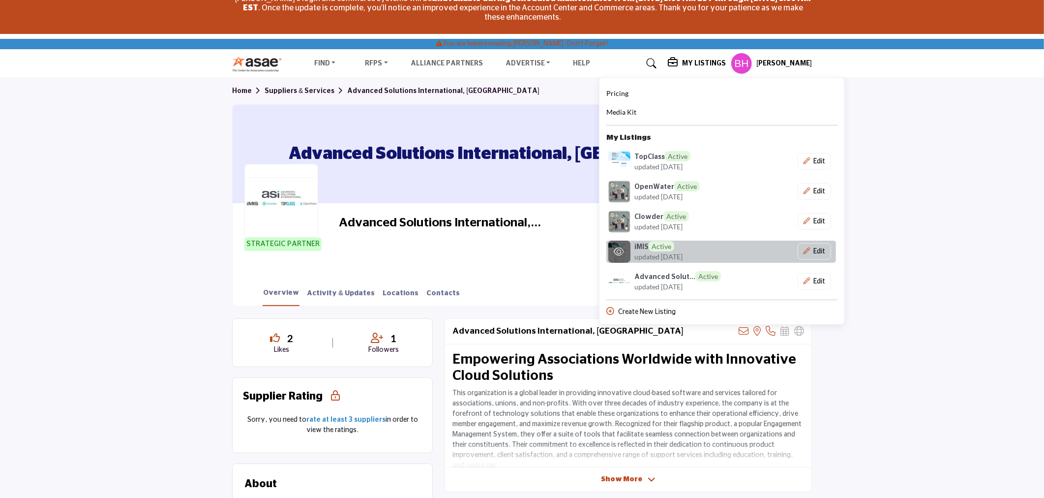
click at [667, 250] on h6 "iMIS Active" at bounding box center [654, 246] width 40 height 10
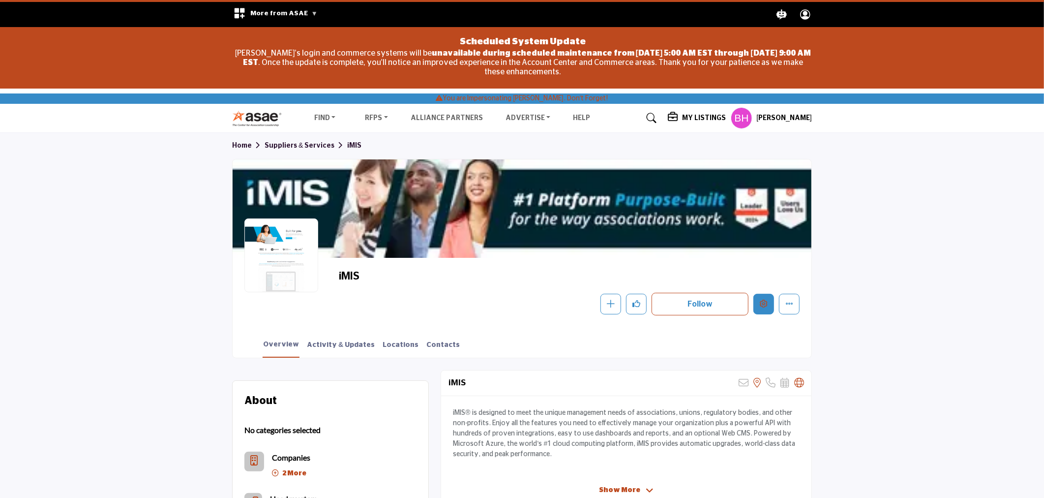
click at [759, 295] on button "Edit company" at bounding box center [764, 304] width 21 height 21
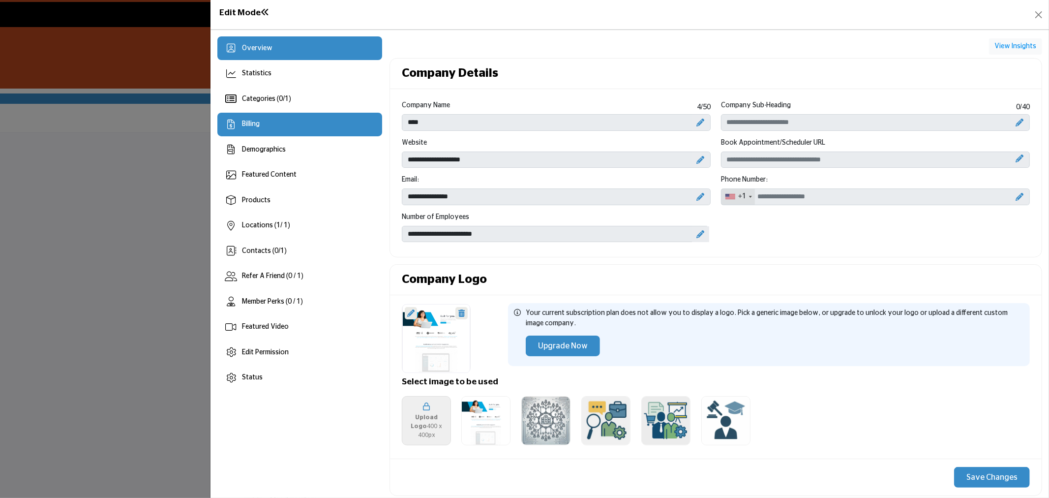
click at [296, 132] on div "Billing" at bounding box center [299, 125] width 165 height 24
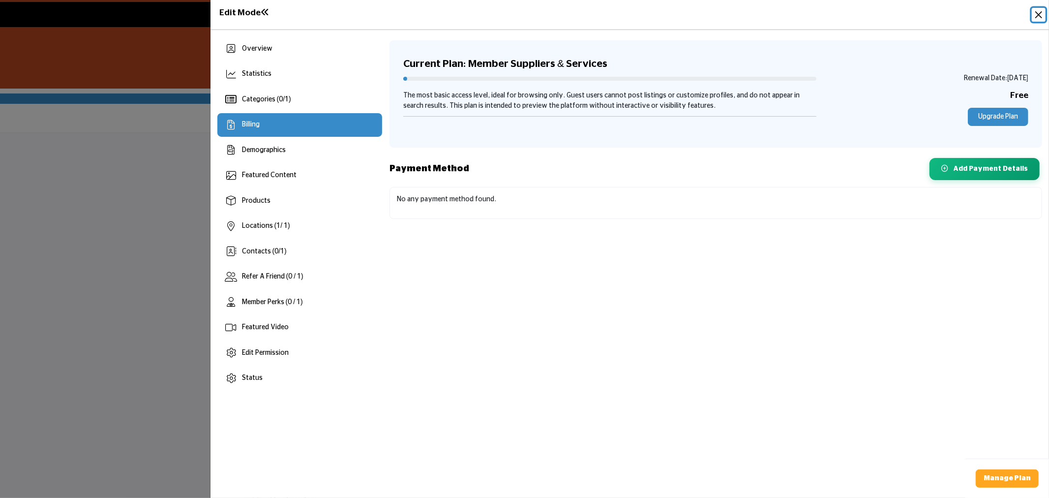
click at [1035, 15] on button "Close" at bounding box center [1039, 15] width 14 height 14
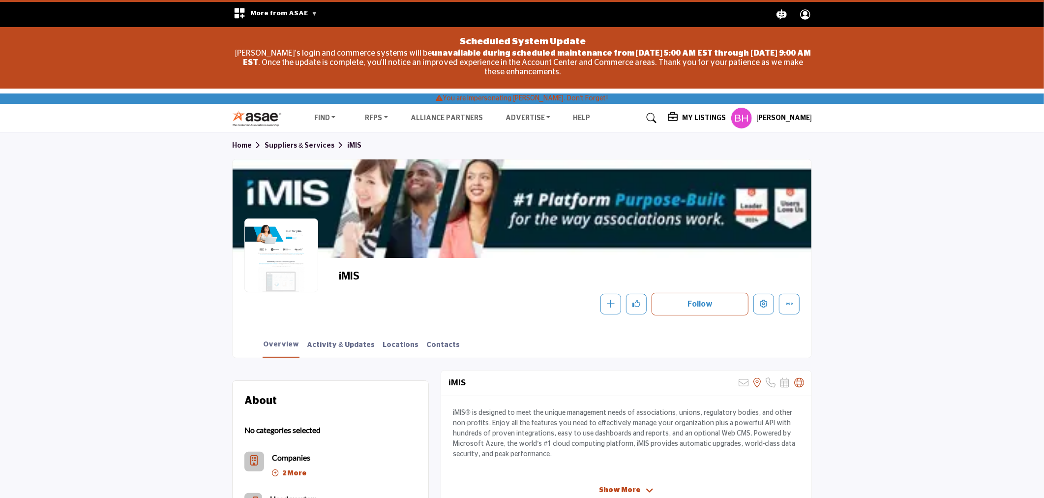
click at [770, 112] on div "[PERSON_NAME] Stop Impersonating My Profile My Interests My Lists My Suppliers …" at bounding box center [771, 118] width 81 height 22
click at [707, 115] on h5 "My Listings" at bounding box center [704, 118] width 44 height 9
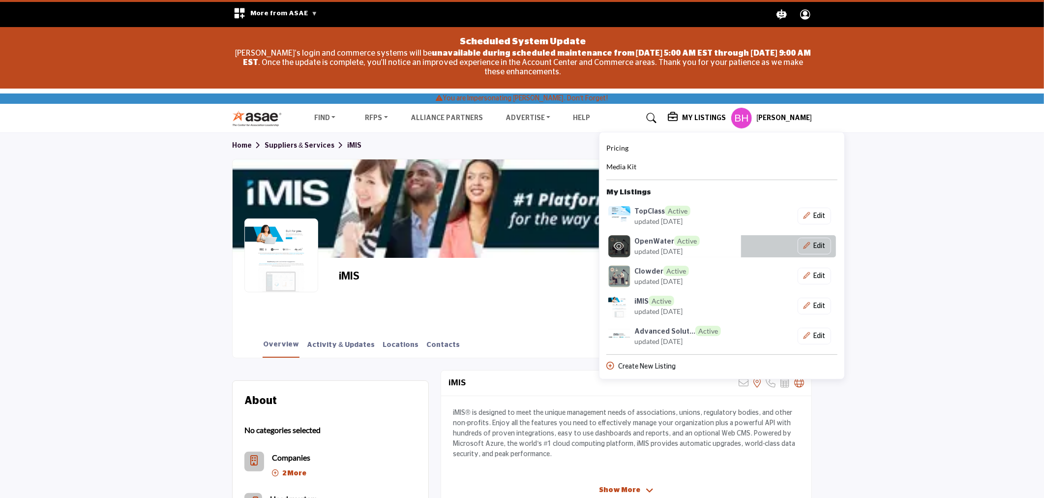
scroll to position [273, 0]
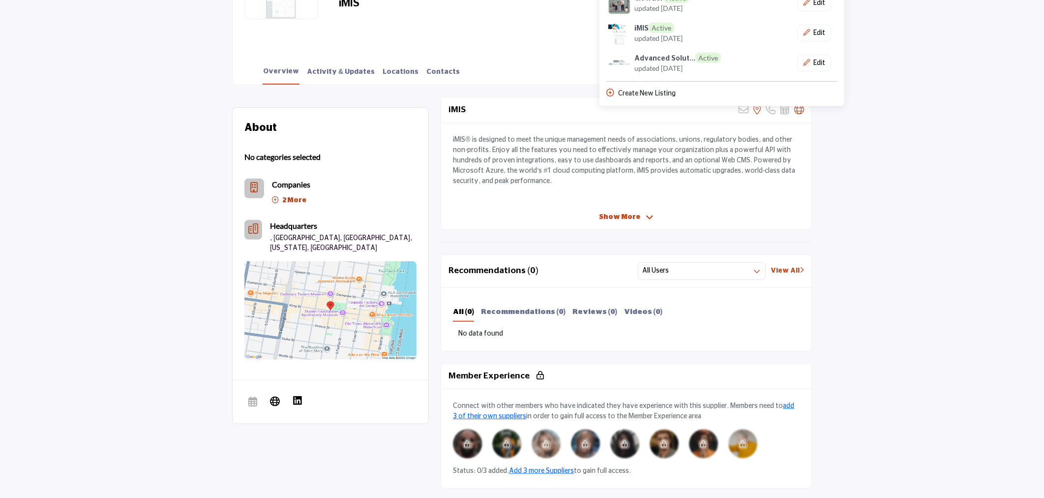
click at [920, 161] on section "About No categories selected Companies 2 More Clowder" at bounding box center [522, 466] width 1044 height 763
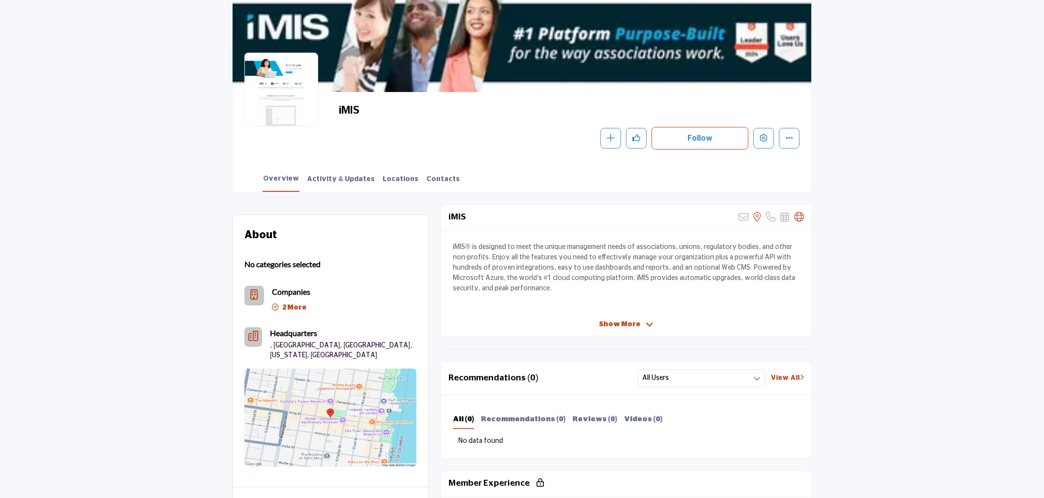
scroll to position [0, 0]
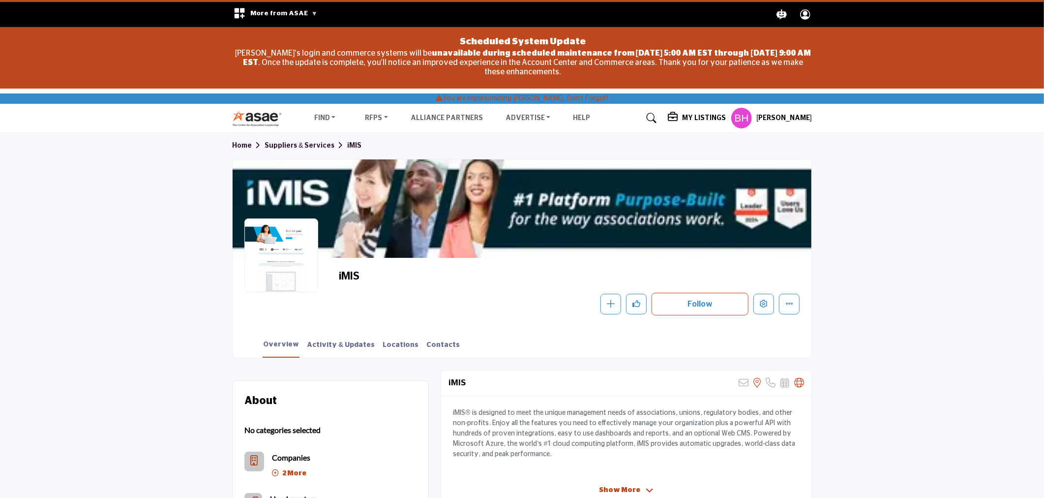
click at [759, 115] on h5 "[PERSON_NAME]" at bounding box center [784, 119] width 56 height 10
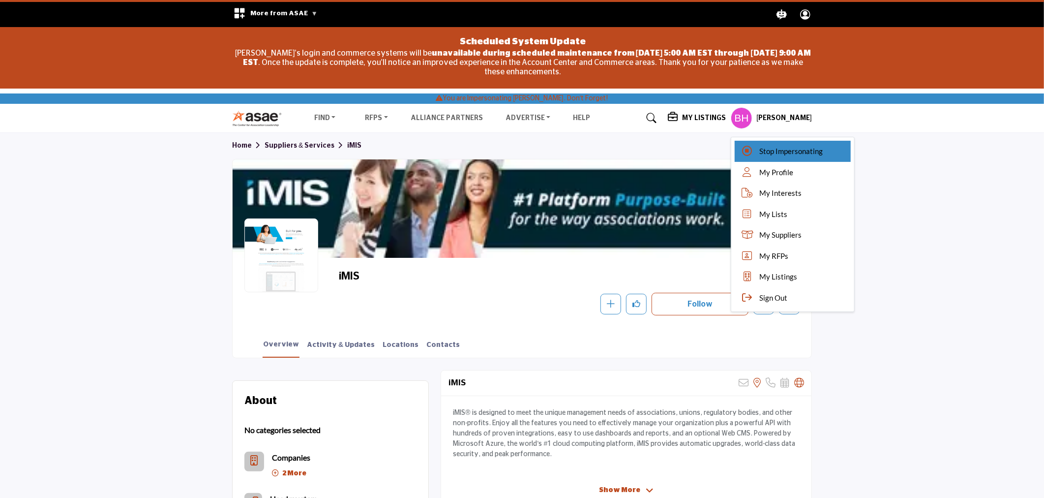
click at [756, 147] on div "Stop Impersonating" at bounding box center [793, 151] width 116 height 21
